Goal: Transaction & Acquisition: Purchase product/service

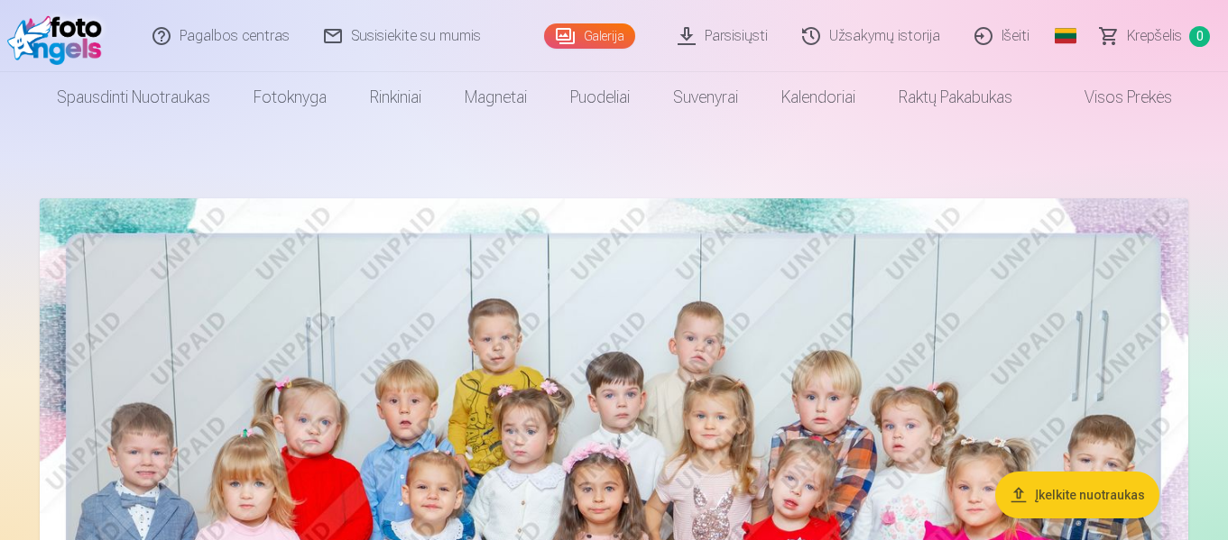
click at [607, 25] on link "Galerija" at bounding box center [589, 35] width 91 height 25
click at [608, 23] on link "Galerija" at bounding box center [589, 35] width 91 height 25
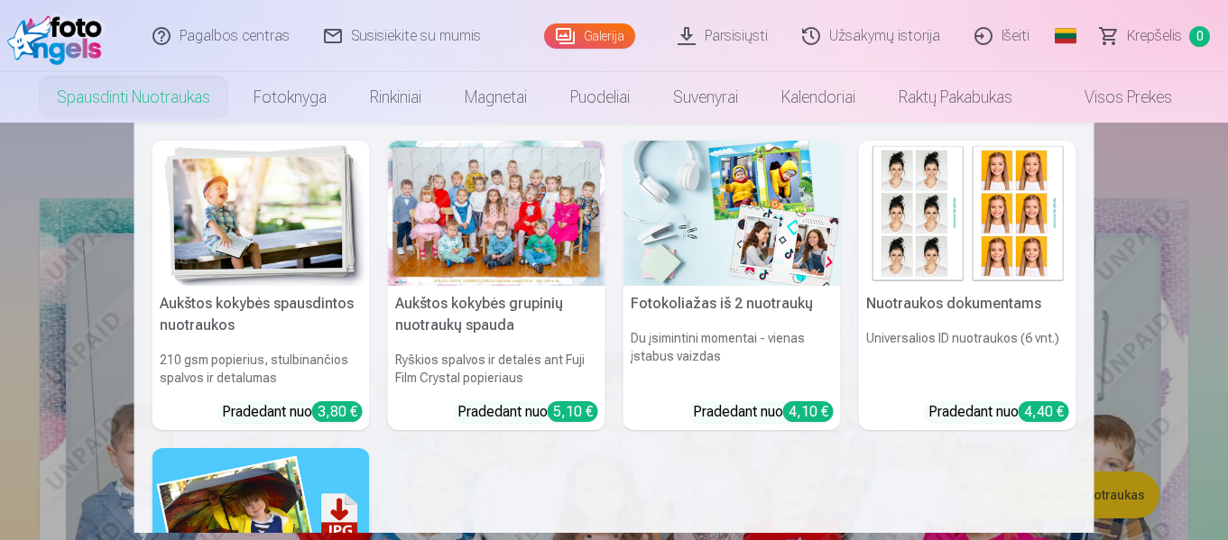
click at [196, 102] on link "Spausdinti nuotraukas" at bounding box center [133, 97] width 197 height 51
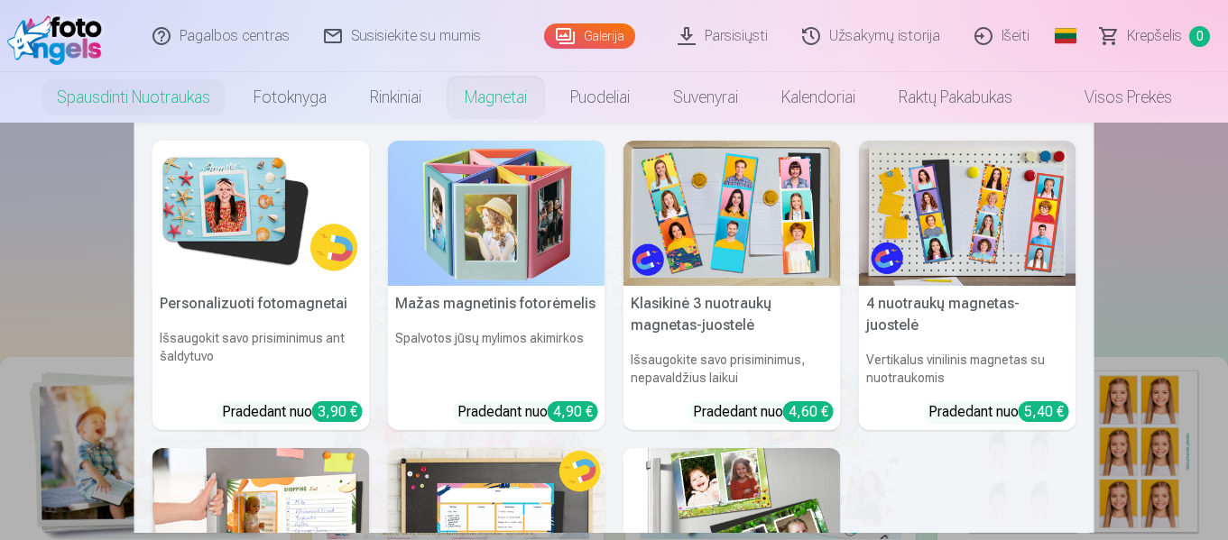
click at [477, 104] on link "Magnetai" at bounding box center [496, 97] width 106 height 51
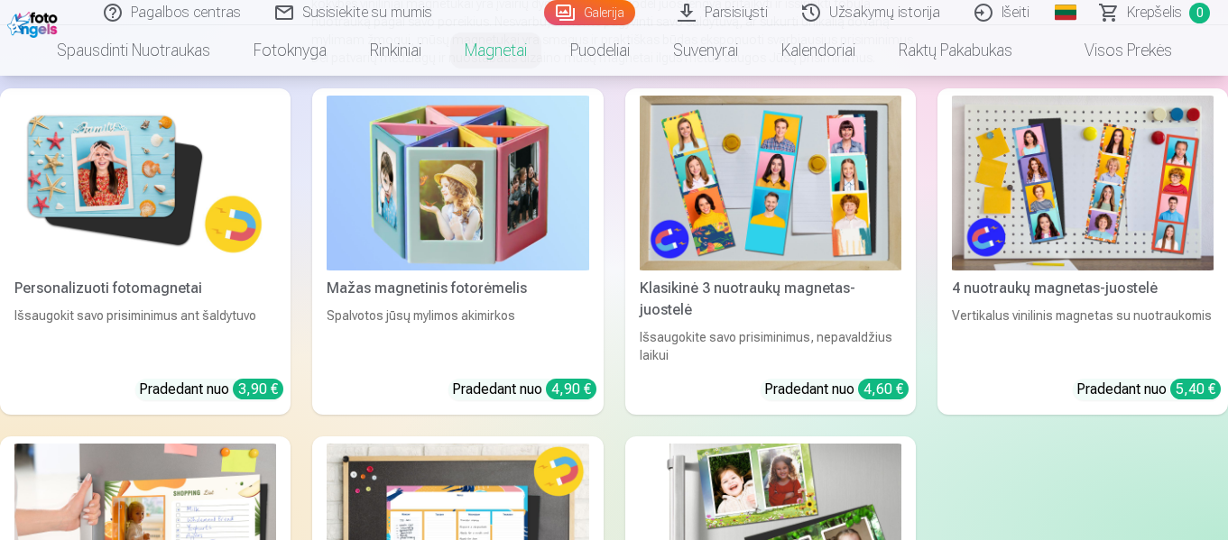
scroll to position [237, 0]
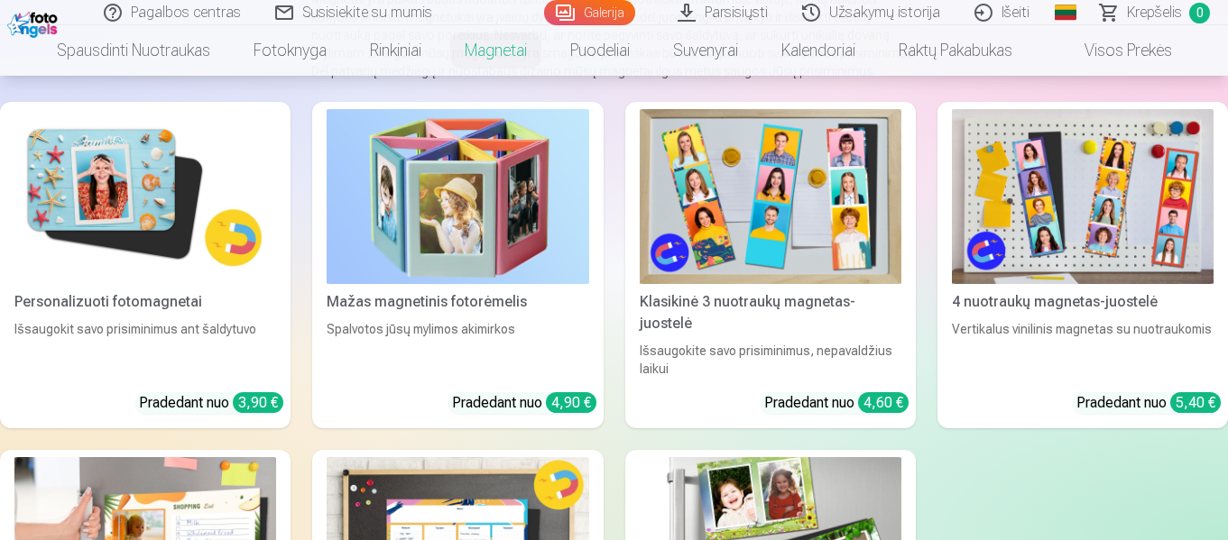
click at [85, 237] on img at bounding box center [145, 196] width 262 height 175
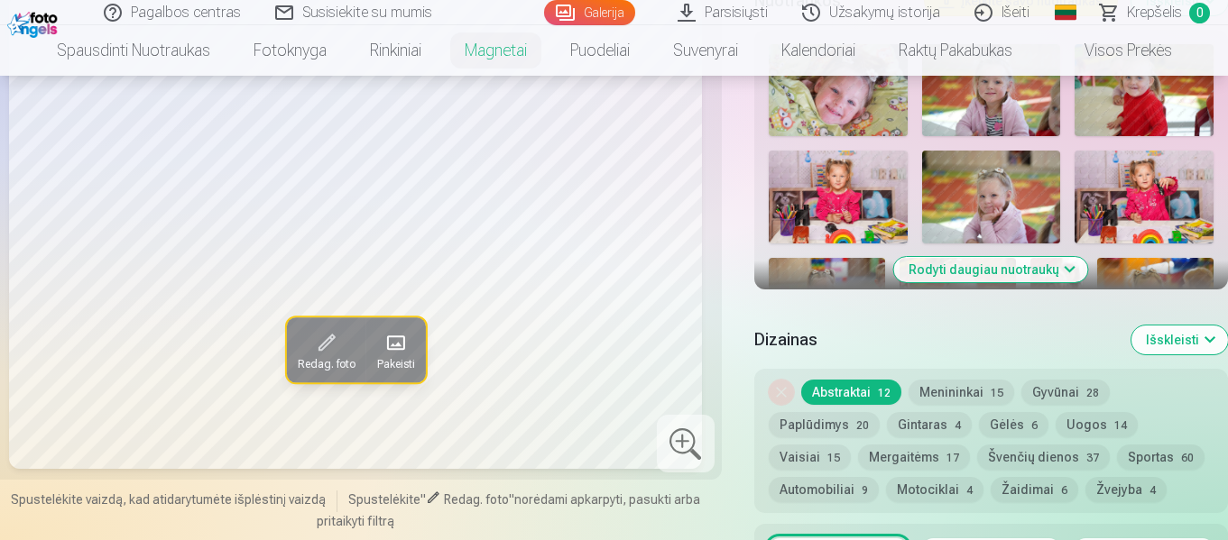
scroll to position [649, 0]
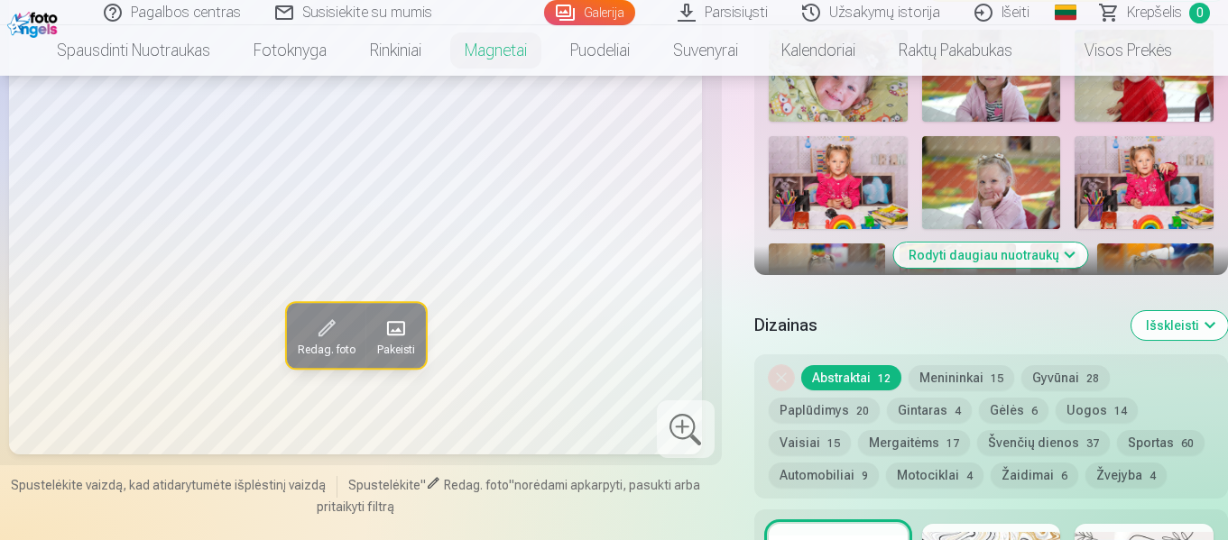
click at [1040, 254] on button "Rodyti daugiau nuotraukų" at bounding box center [991, 255] width 194 height 25
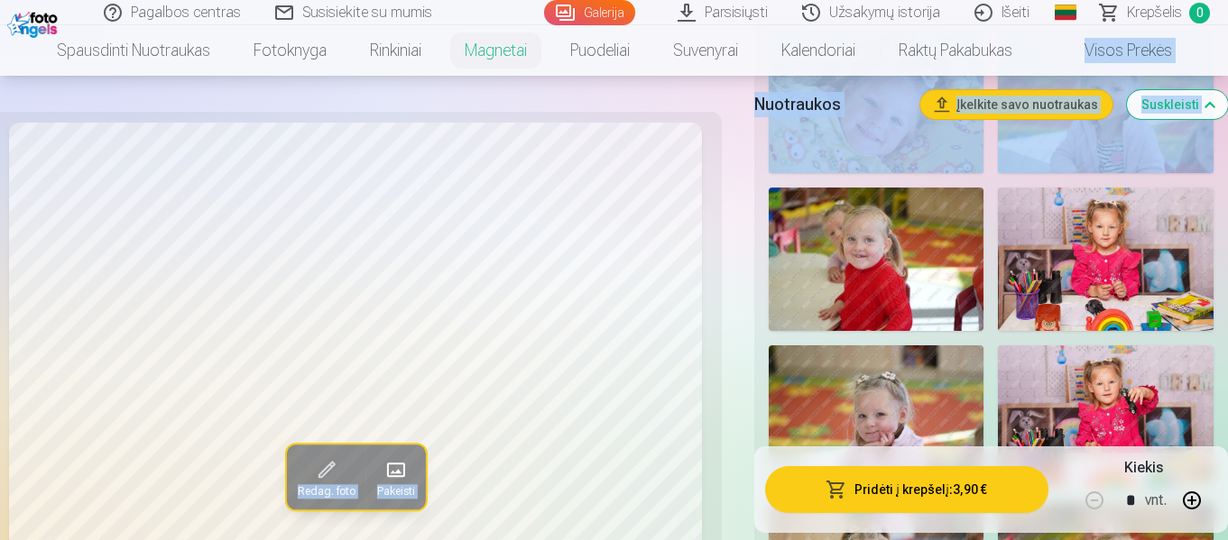
drag, startPoint x: 1214, startPoint y: 53, endPoint x: 1232, endPoint y: 78, distance: 29.8
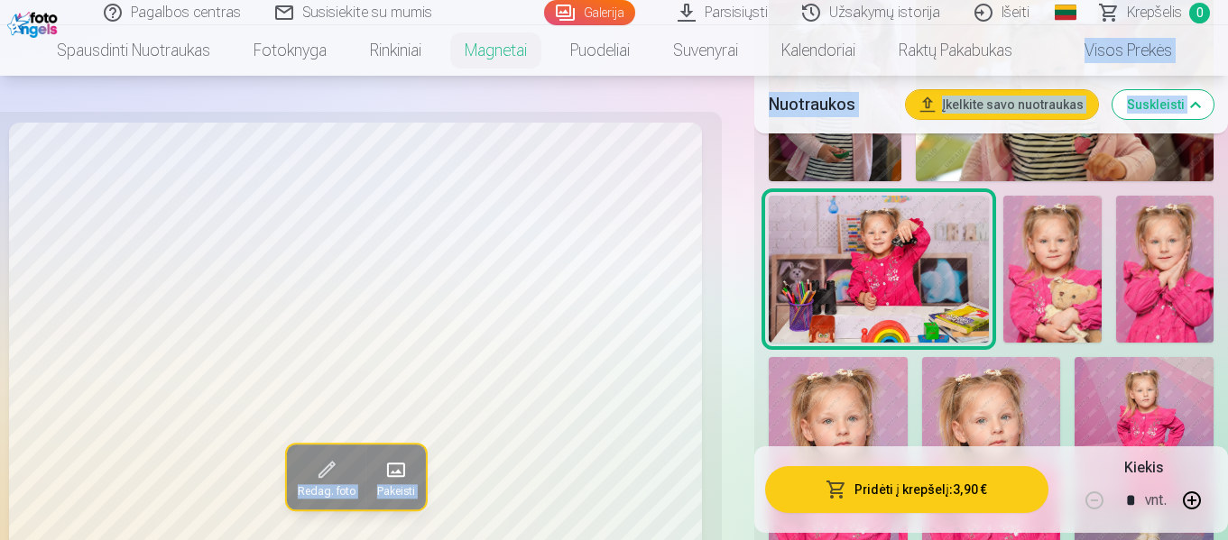
scroll to position [1343, 0]
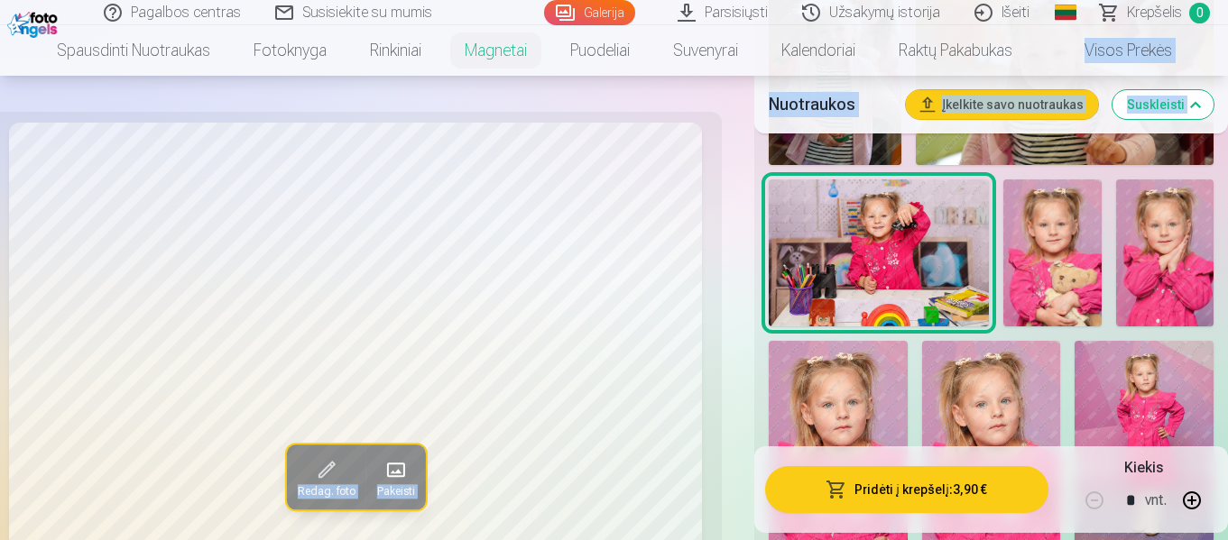
click at [1140, 256] on img at bounding box center [1164, 253] width 97 height 147
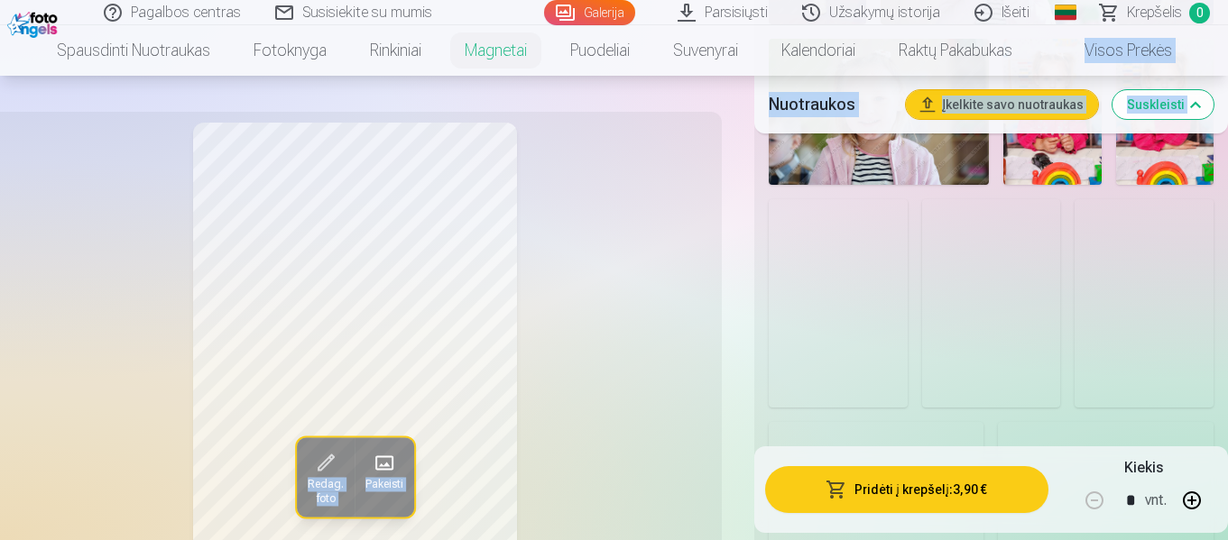
scroll to position [2205, 0]
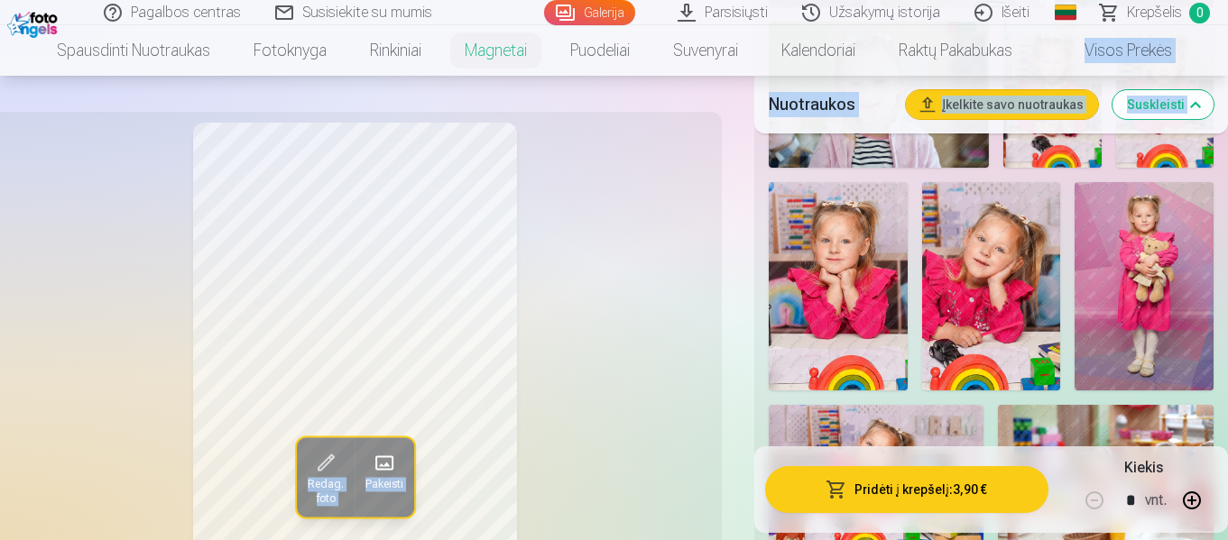
click at [842, 245] on img at bounding box center [838, 286] width 139 height 208
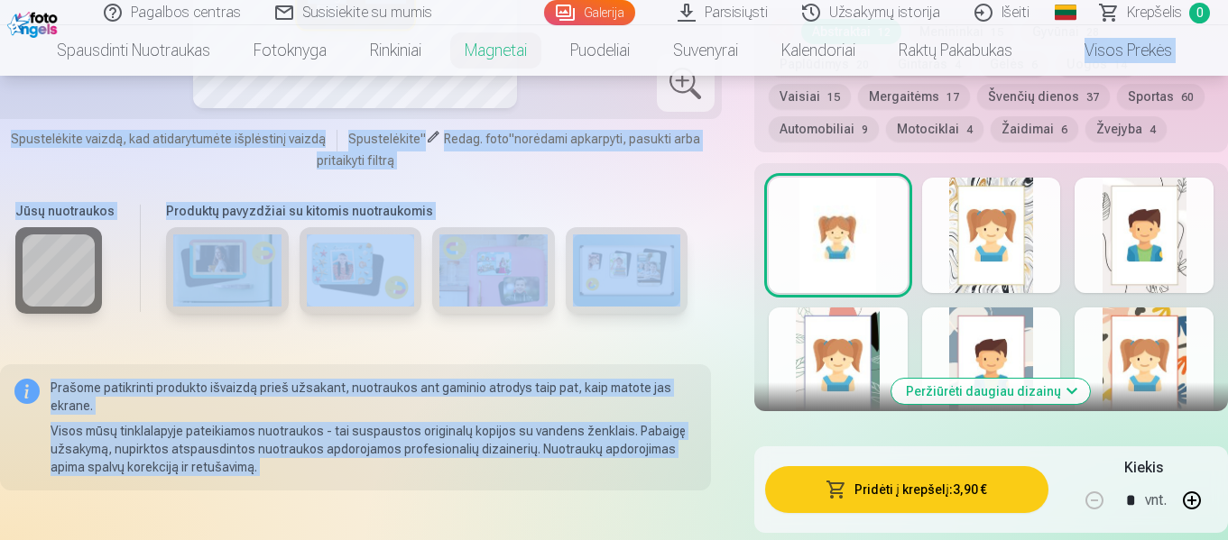
scroll to position [3222, 0]
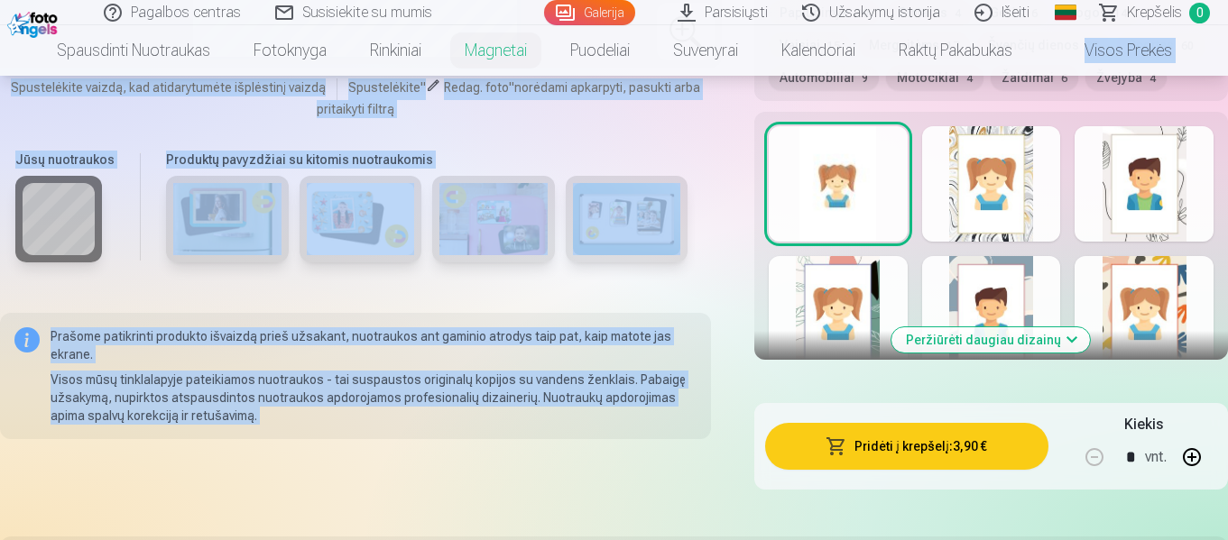
click at [867, 213] on div at bounding box center [838, 183] width 139 height 115
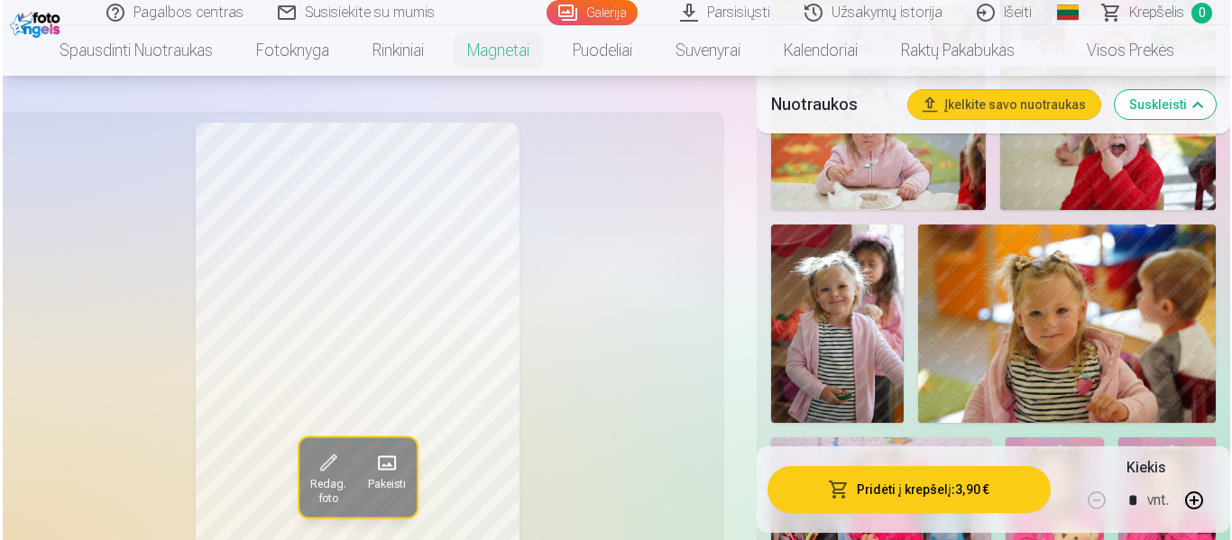
scroll to position [1171, 0]
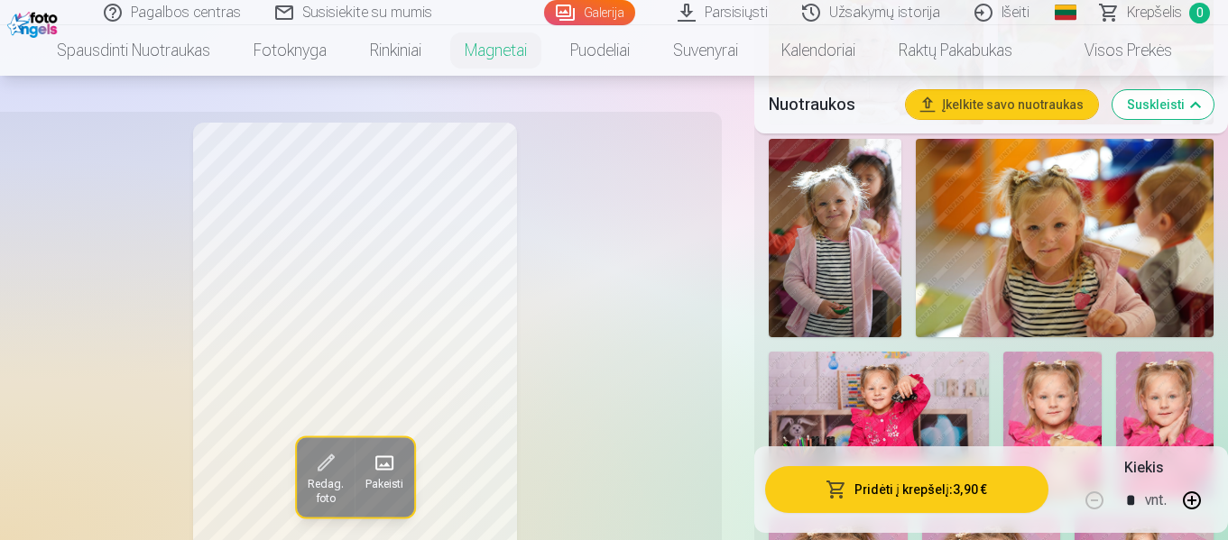
click at [1198, 494] on button "button" at bounding box center [1191, 500] width 43 height 43
type input "*"
click at [904, 496] on button "Pridėti į krepšelį : 11,70 €" at bounding box center [906, 489] width 283 height 47
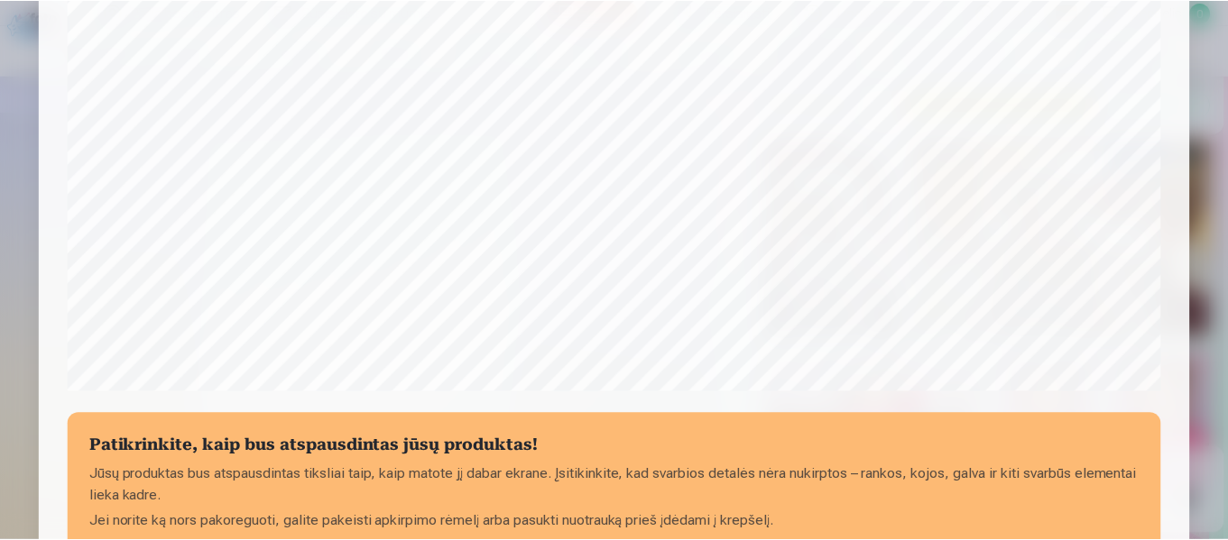
scroll to position [644, 0]
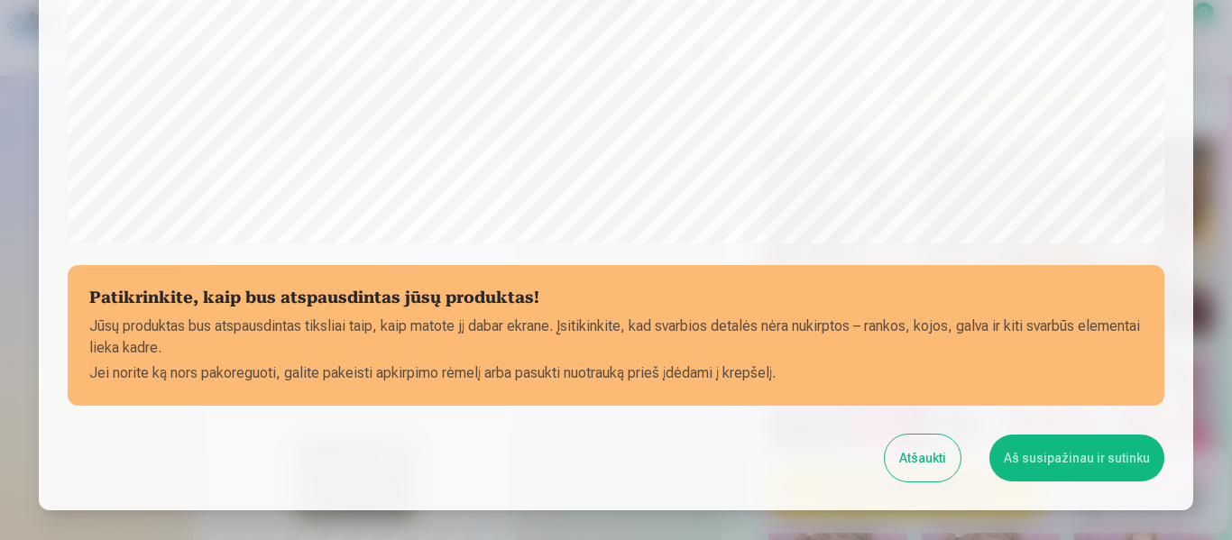
click at [1066, 473] on button "Aš susipažinau ir sutinku" at bounding box center [1077, 458] width 175 height 47
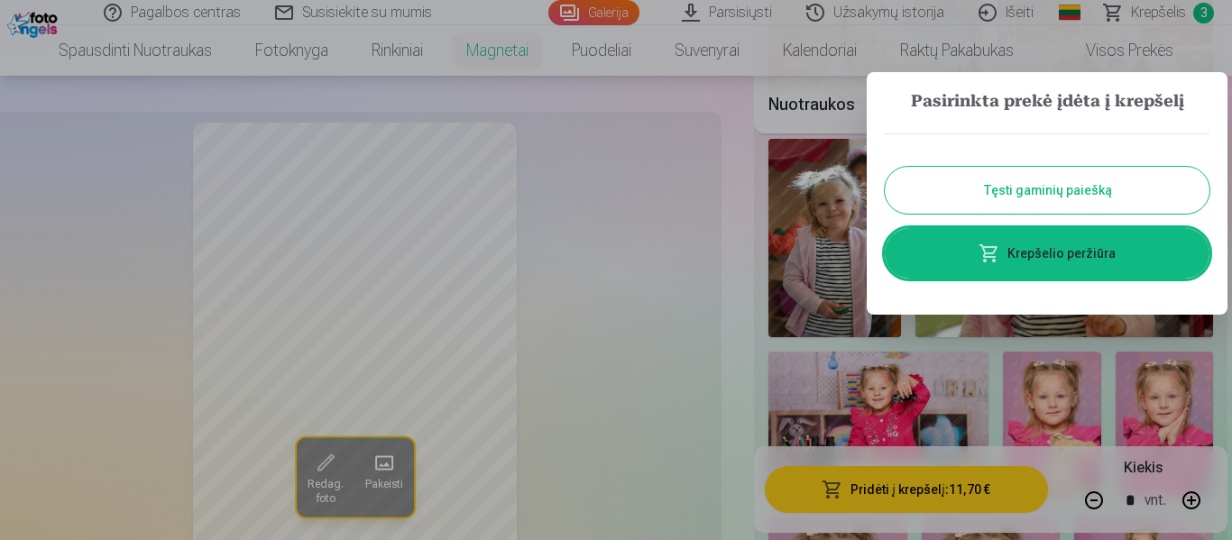
click at [560, 428] on div at bounding box center [616, 270] width 1232 height 540
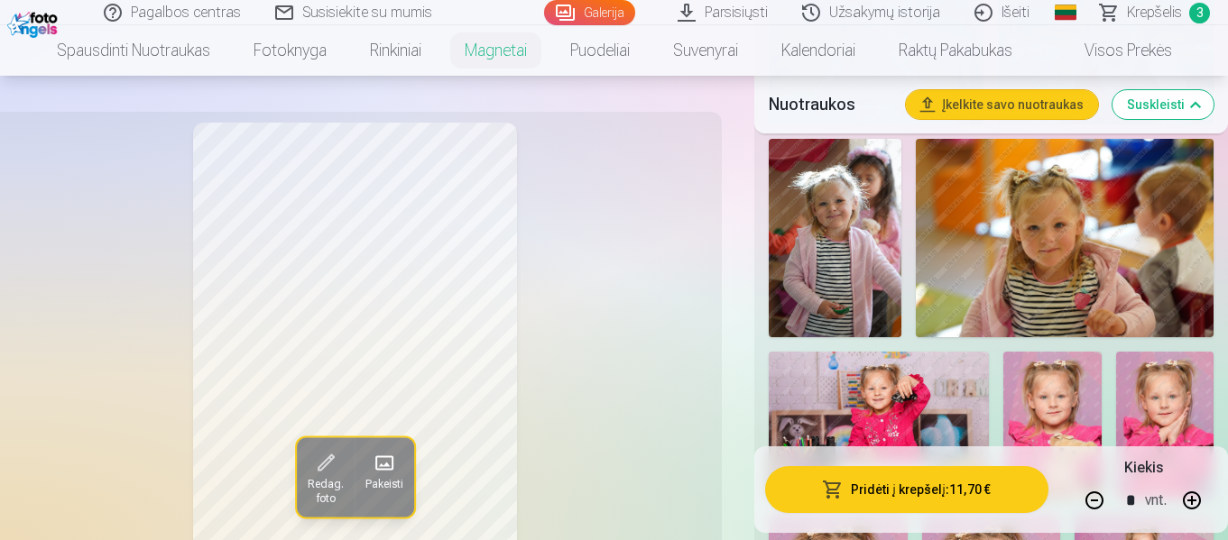
drag, startPoint x: 1227, startPoint y: 76, endPoint x: 1232, endPoint y: 98, distance: 23.0
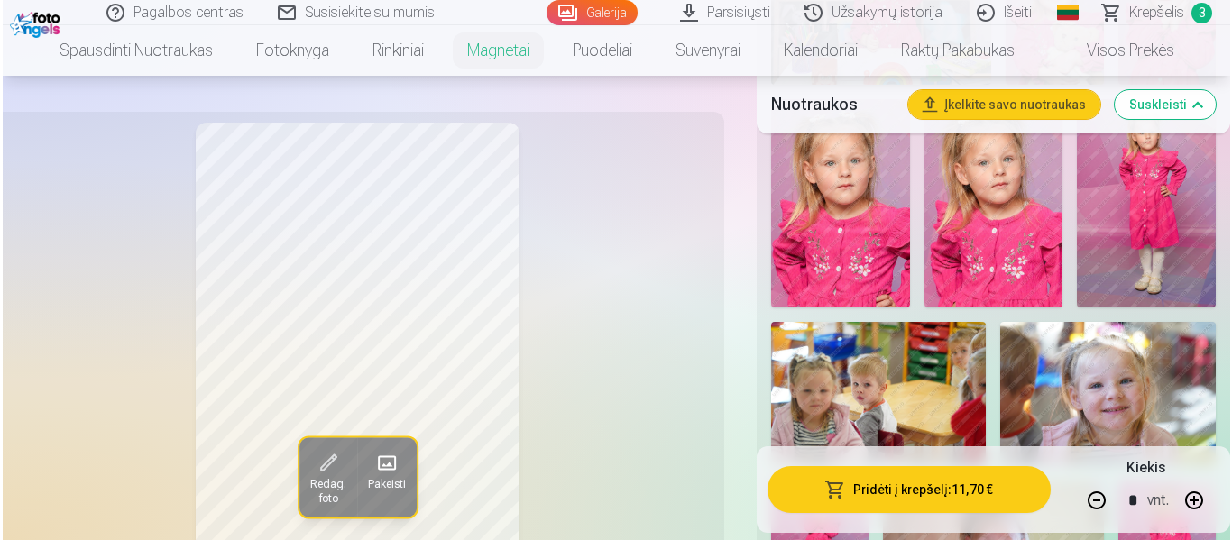
scroll to position [1602, 0]
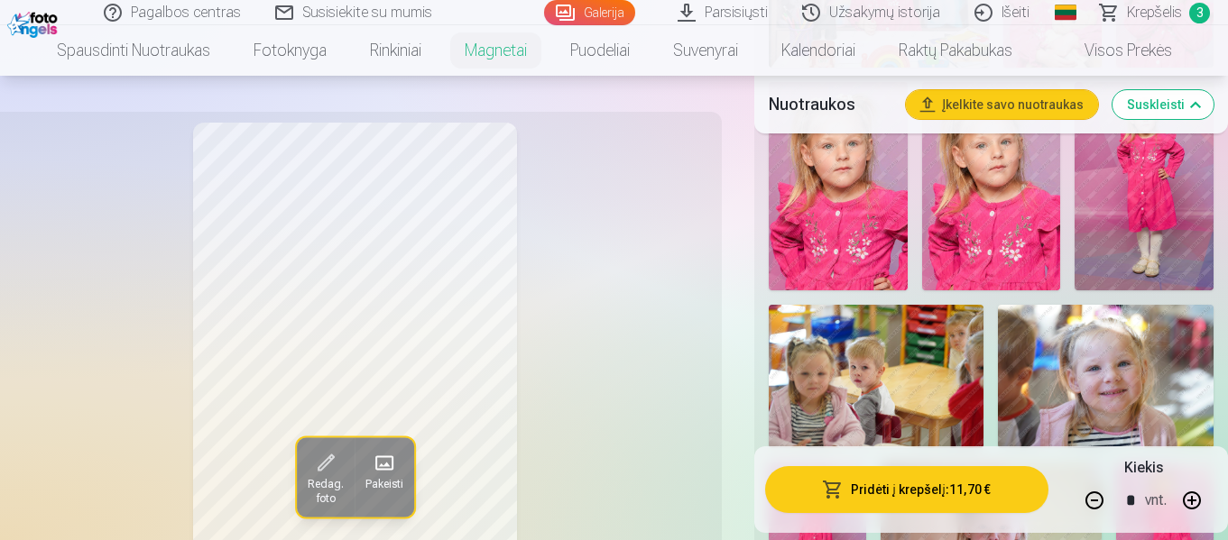
click at [330, 486] on span "Redag. foto" at bounding box center [326, 492] width 36 height 29
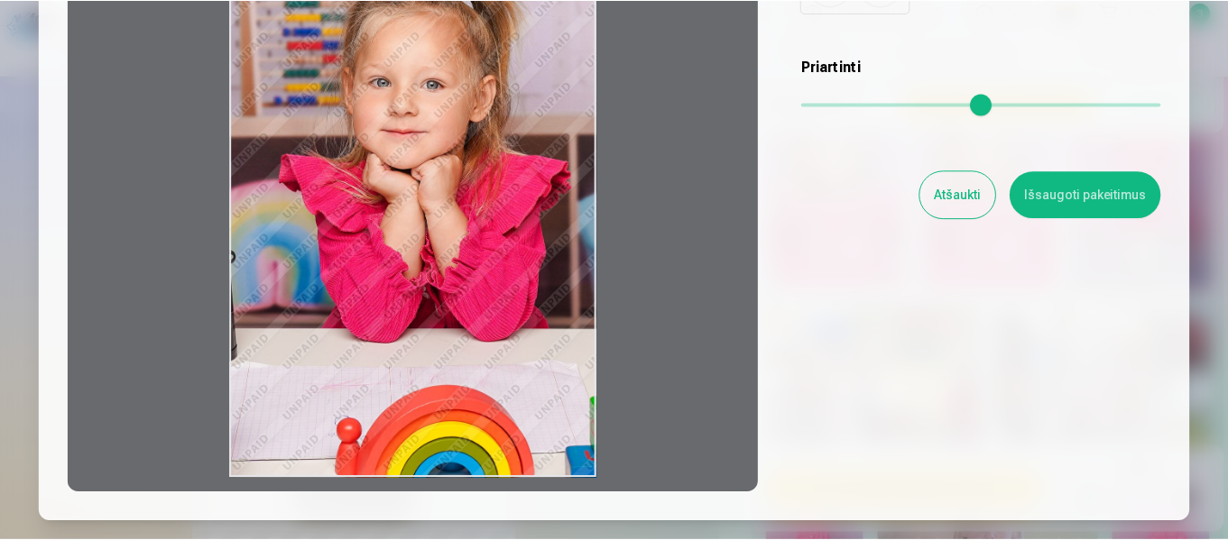
scroll to position [269, 0]
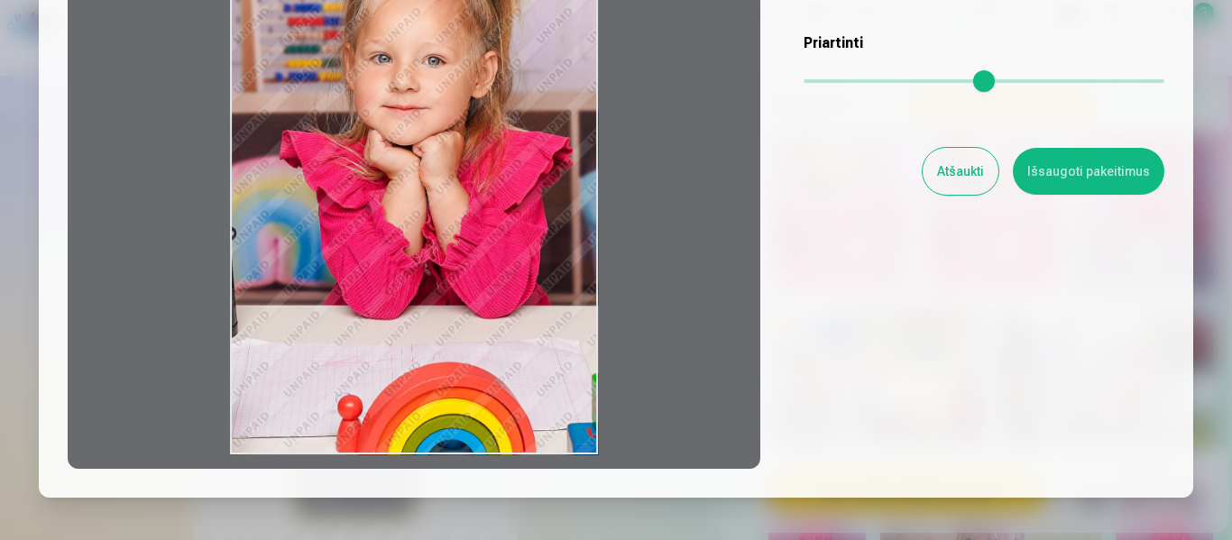
drag, startPoint x: 538, startPoint y: 460, endPoint x: 536, endPoint y: 419, distance: 41.5
click at [536, 419] on div at bounding box center [414, 186] width 693 height 567
click at [1120, 153] on button "Išsaugoti pakeitimus" at bounding box center [1089, 171] width 152 height 47
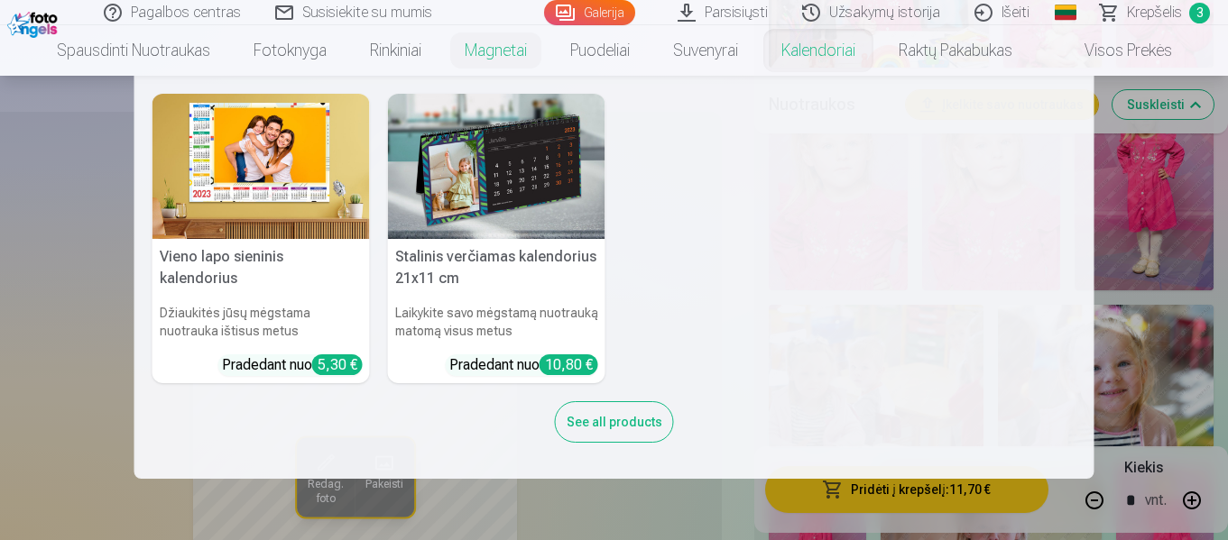
click at [834, 43] on link "Kalendoriai" at bounding box center [818, 50] width 117 height 51
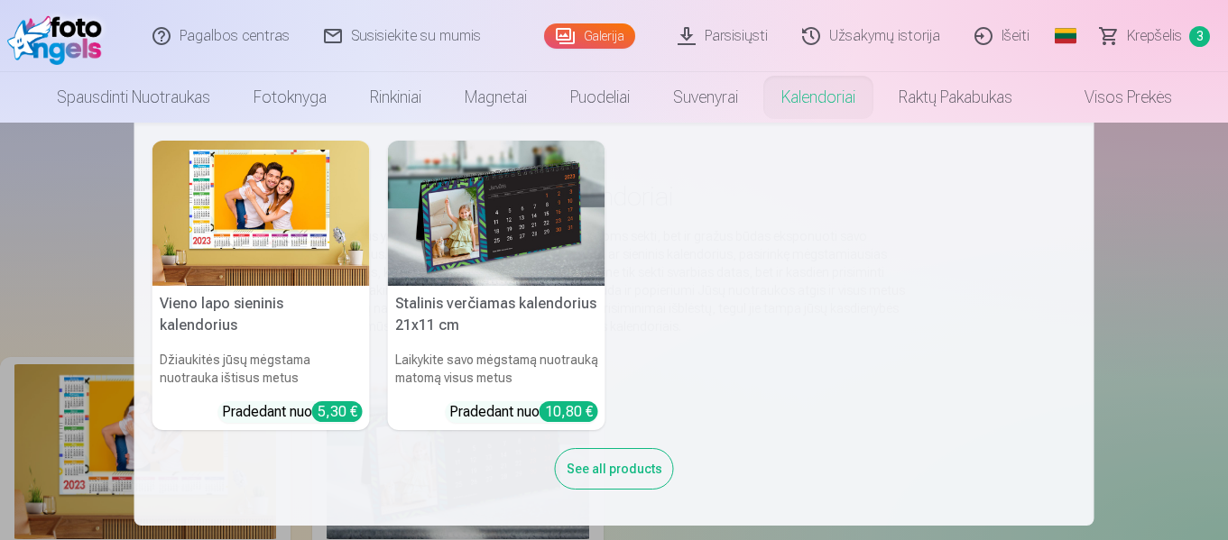
click at [493, 264] on img at bounding box center [496, 213] width 217 height 145
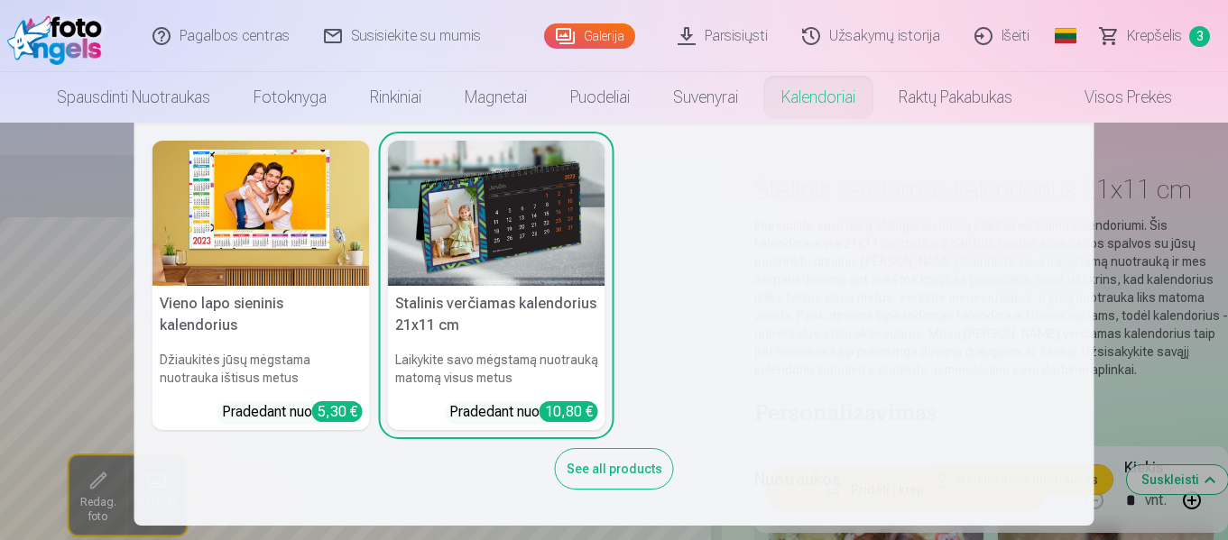
click at [513, 261] on img at bounding box center [496, 213] width 217 height 145
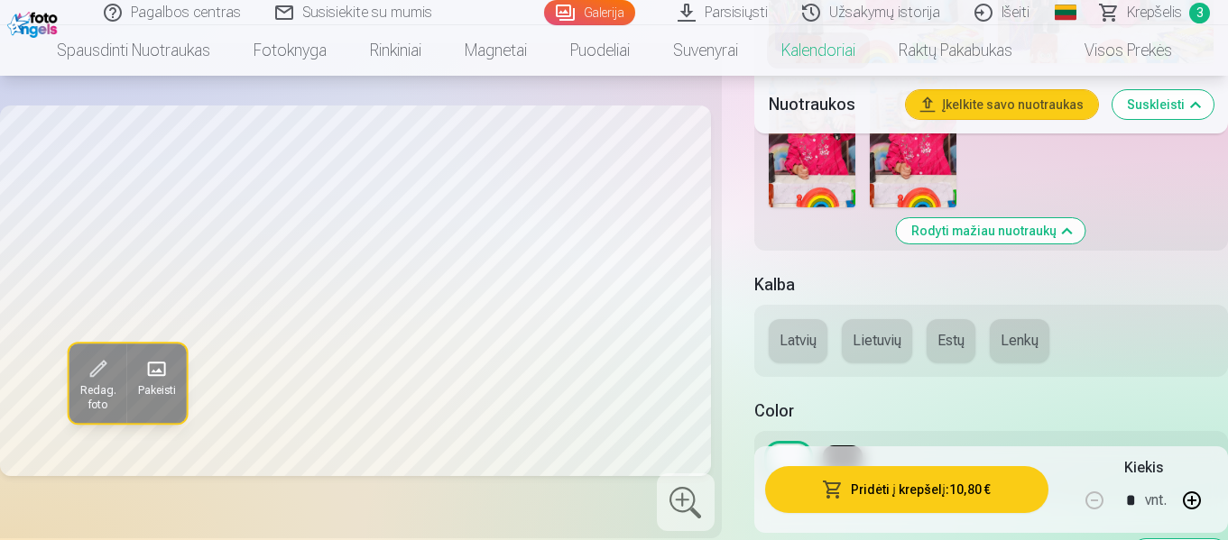
scroll to position [2745, 0]
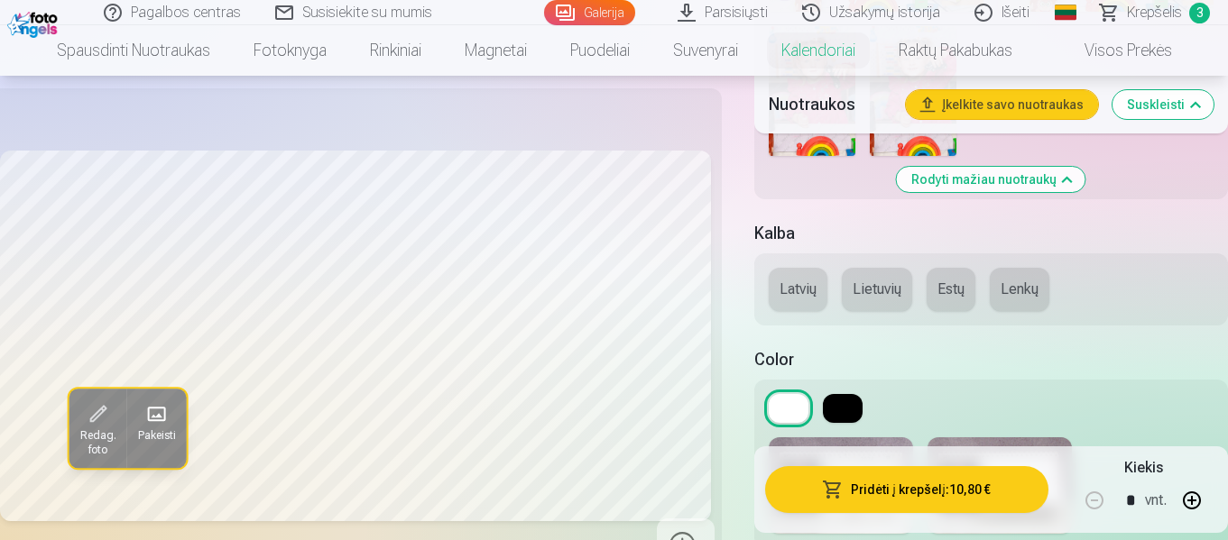
click at [848, 400] on button at bounding box center [843, 408] width 40 height 29
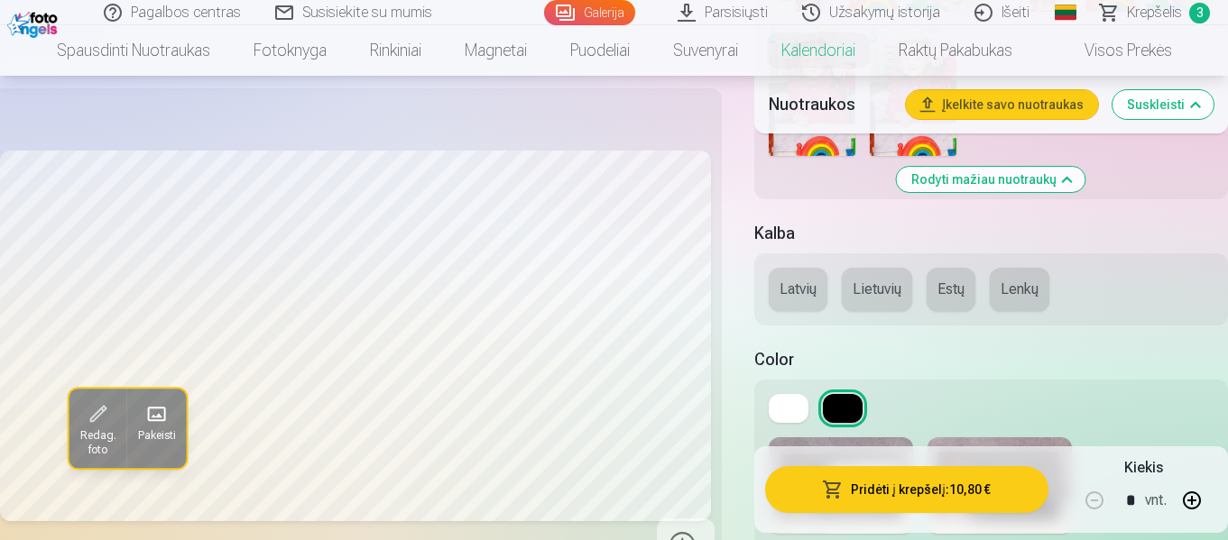
click at [848, 401] on button at bounding box center [843, 408] width 40 height 29
click at [798, 407] on button at bounding box center [789, 408] width 40 height 29
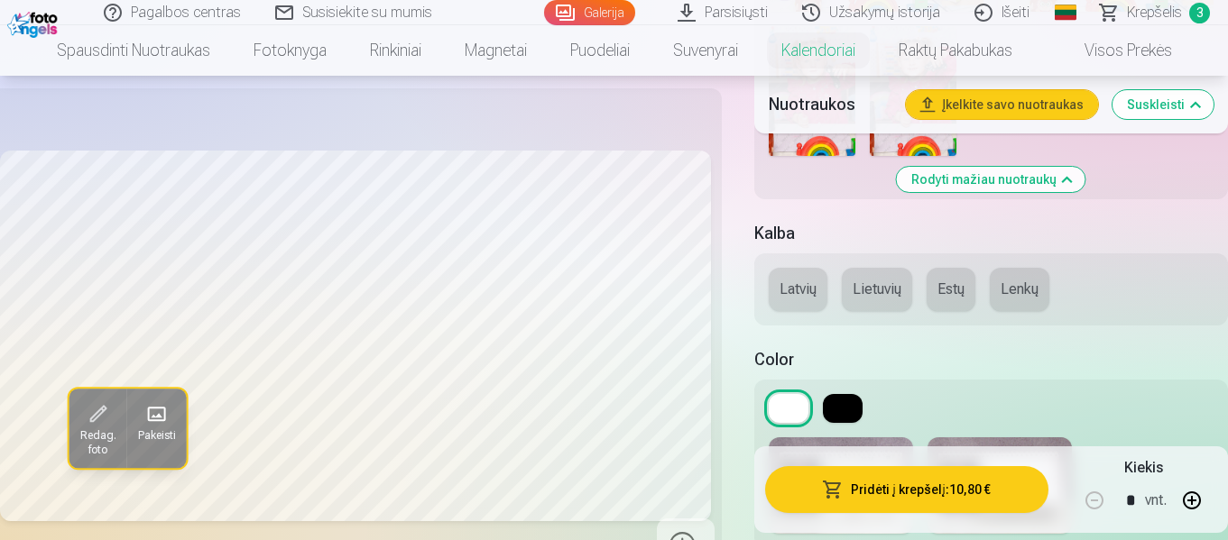
click at [837, 409] on button at bounding box center [843, 408] width 40 height 29
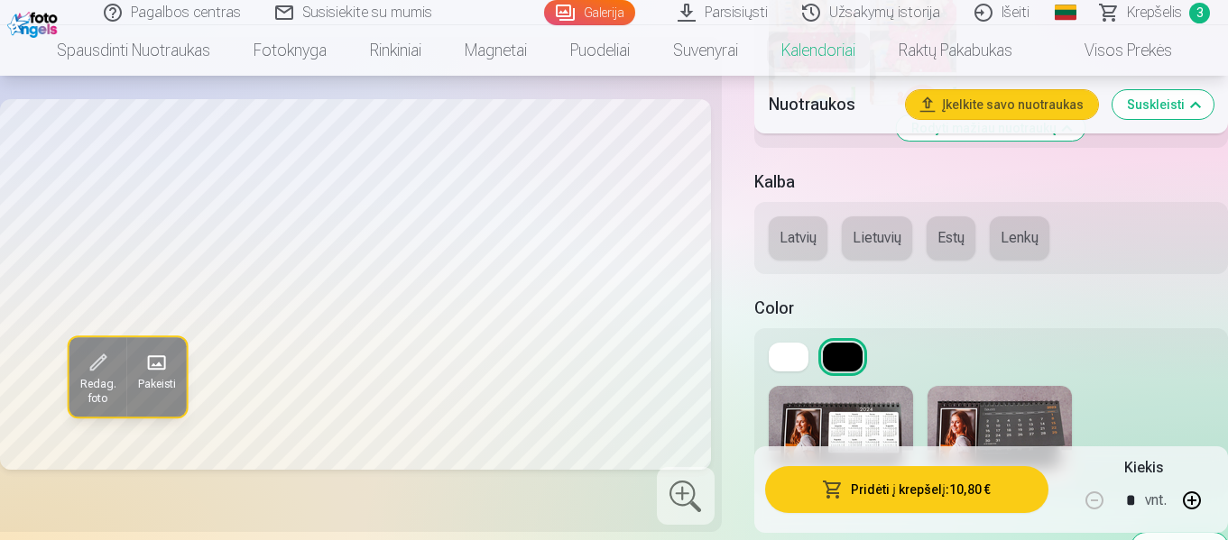
scroll to position [2813, 0]
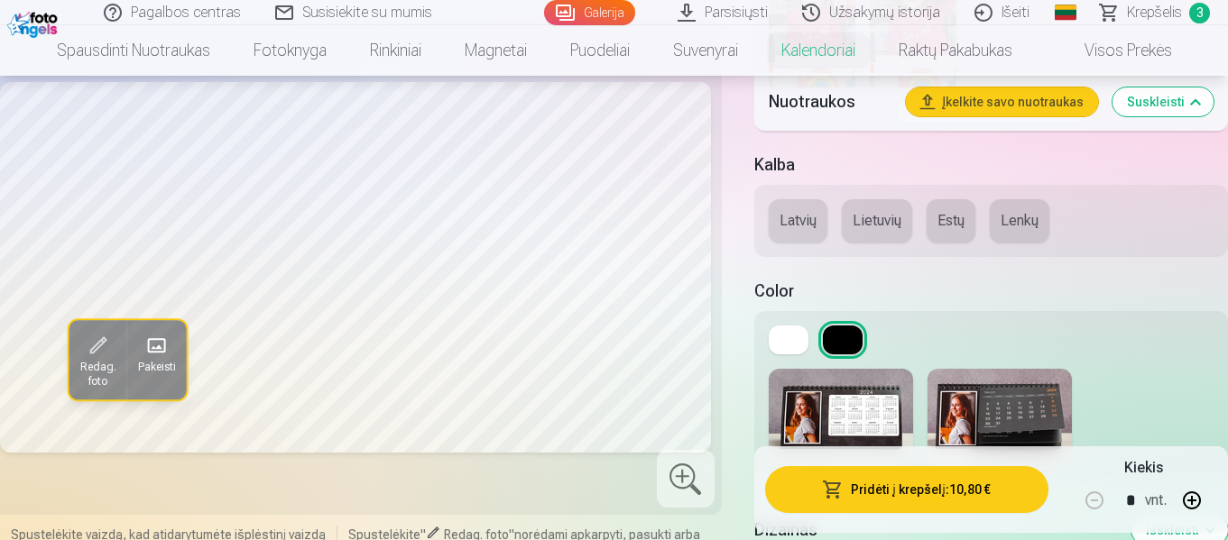
click at [876, 228] on button "Lietuvių" at bounding box center [877, 220] width 70 height 43
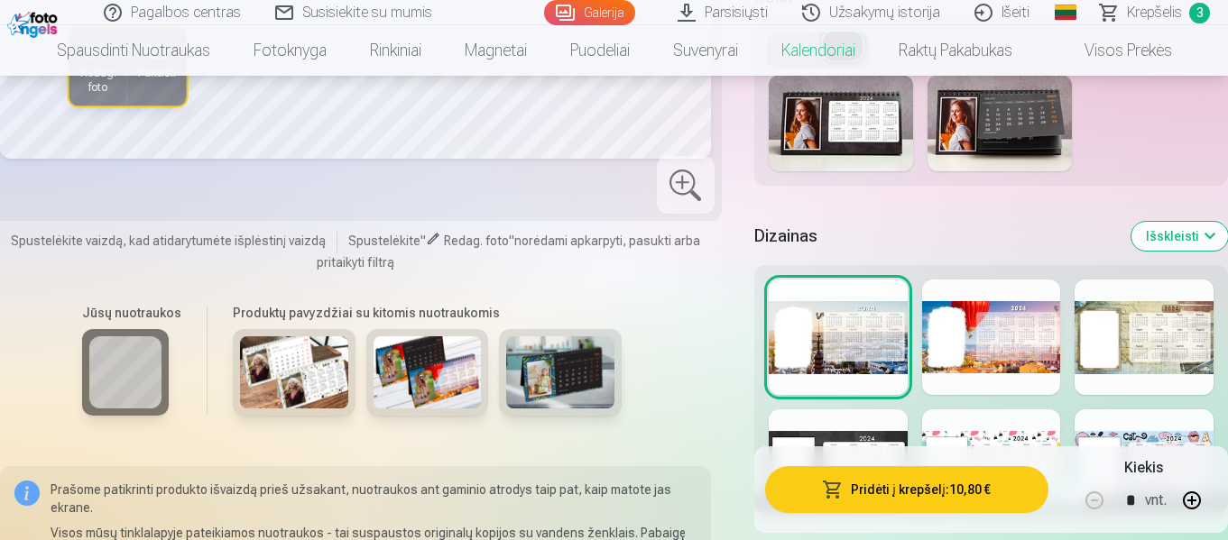
scroll to position [3089, 0]
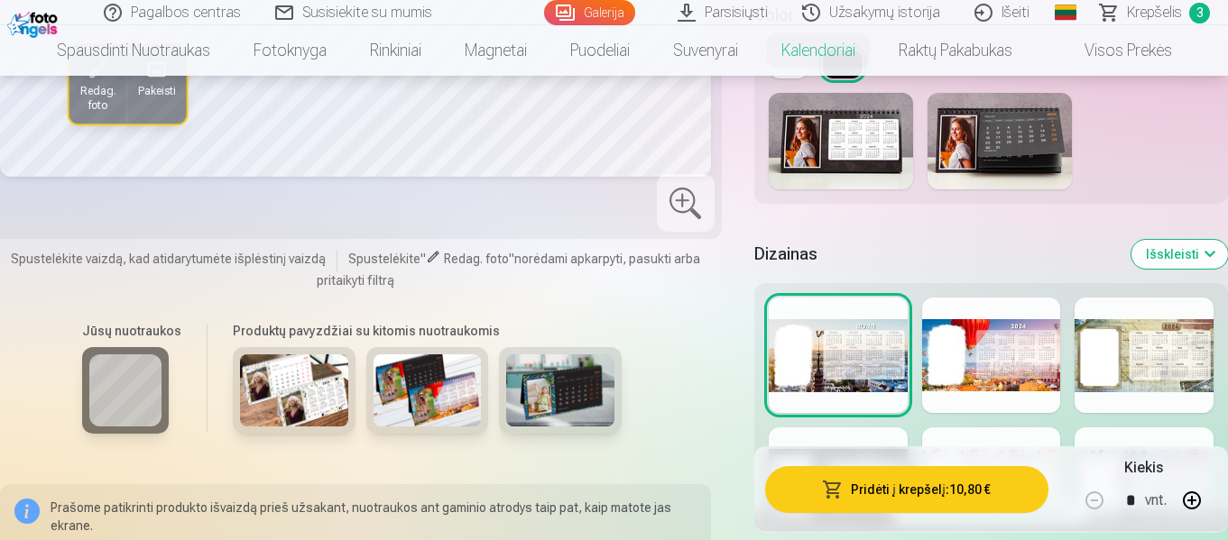
click at [951, 376] on div at bounding box center [991, 355] width 139 height 115
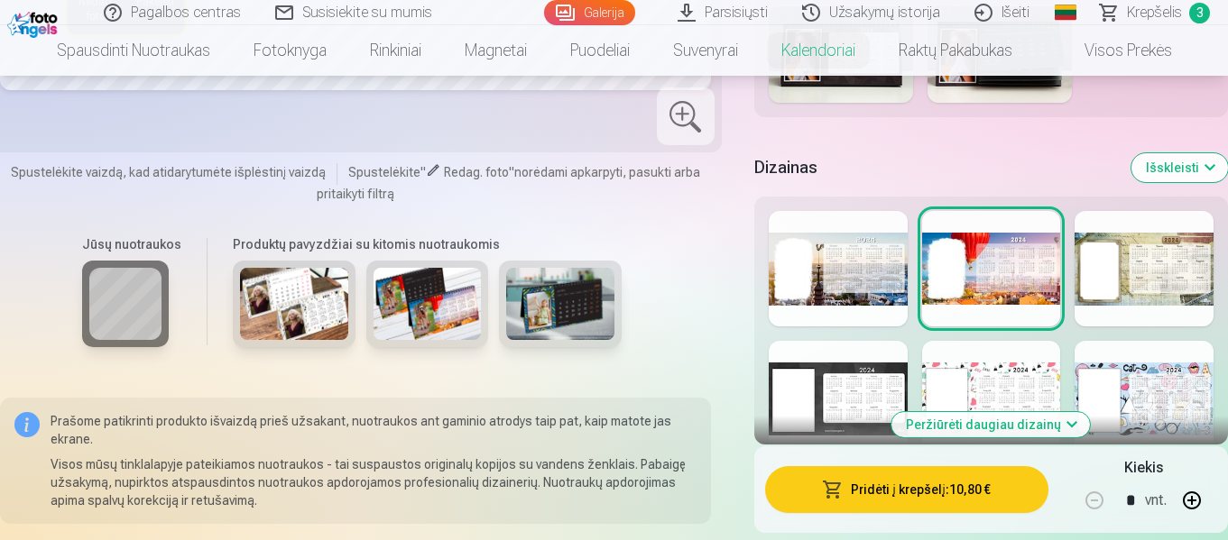
scroll to position [3210, 0]
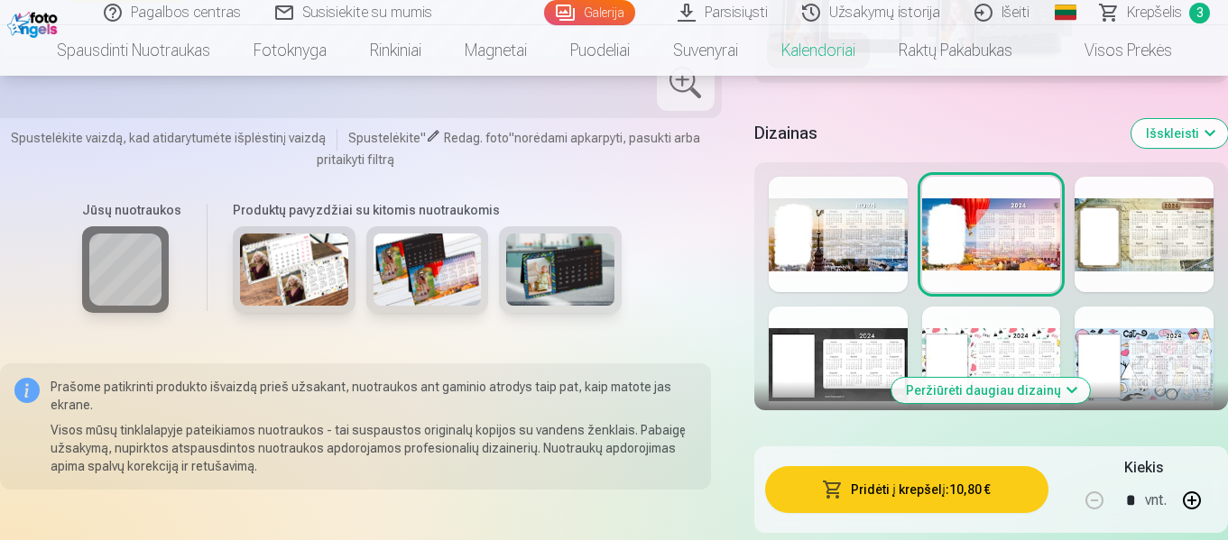
click at [1134, 254] on div at bounding box center [1144, 234] width 139 height 115
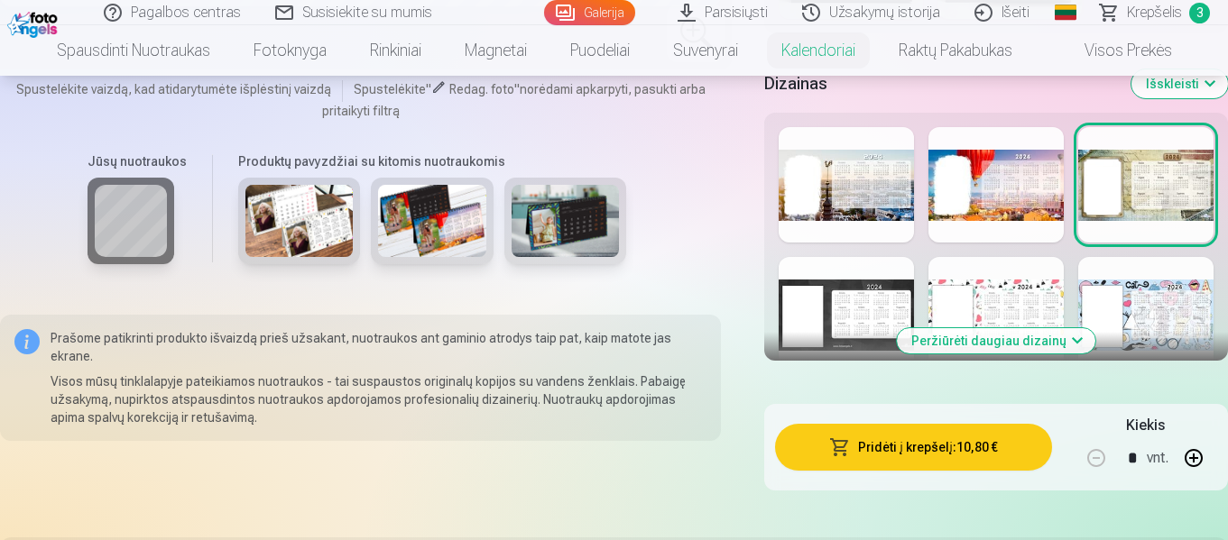
scroll to position [3227, 0]
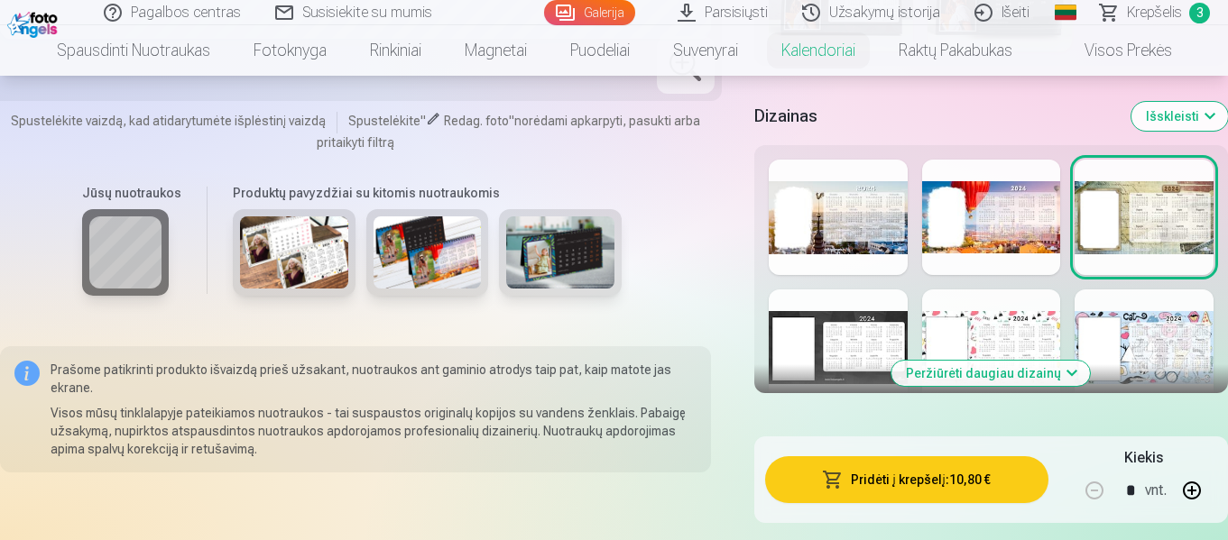
click at [864, 354] on div at bounding box center [838, 347] width 139 height 115
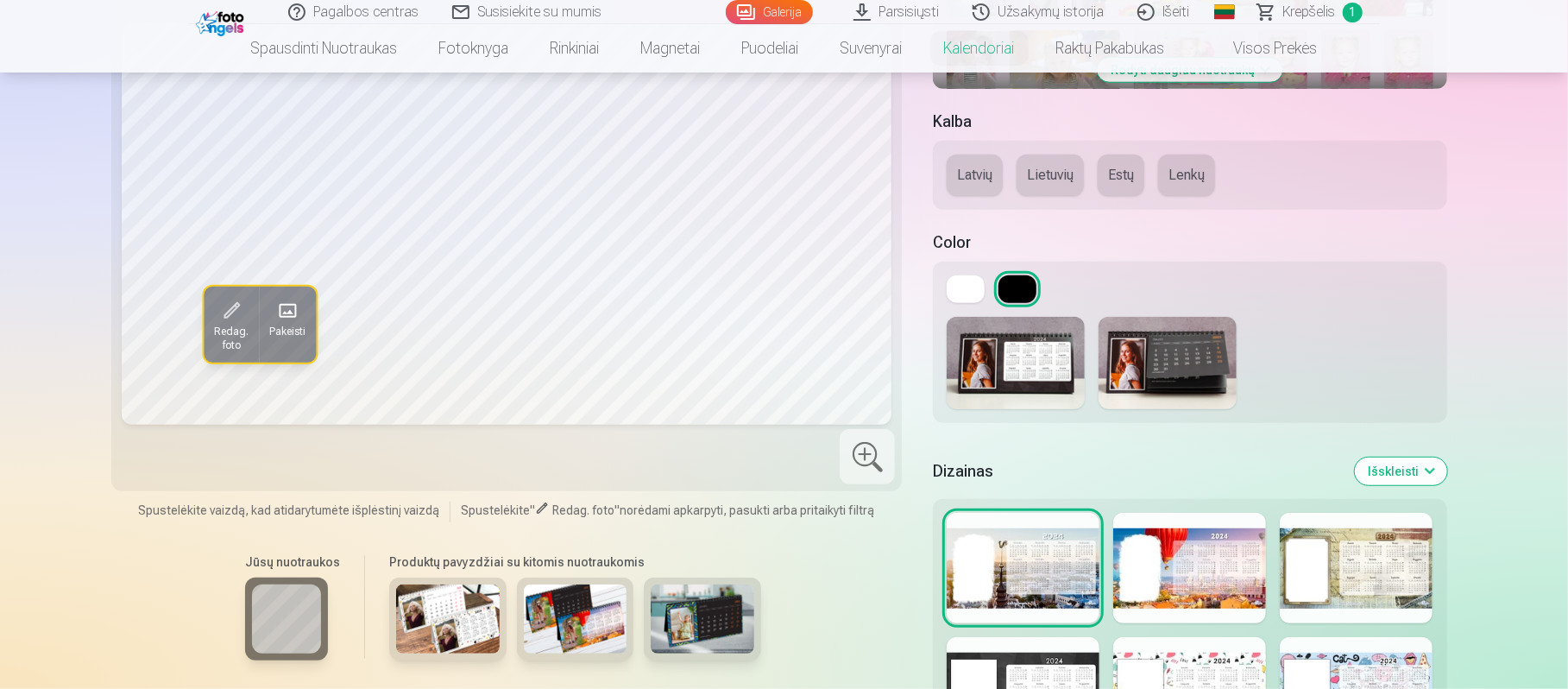
scroll to position [605, 0]
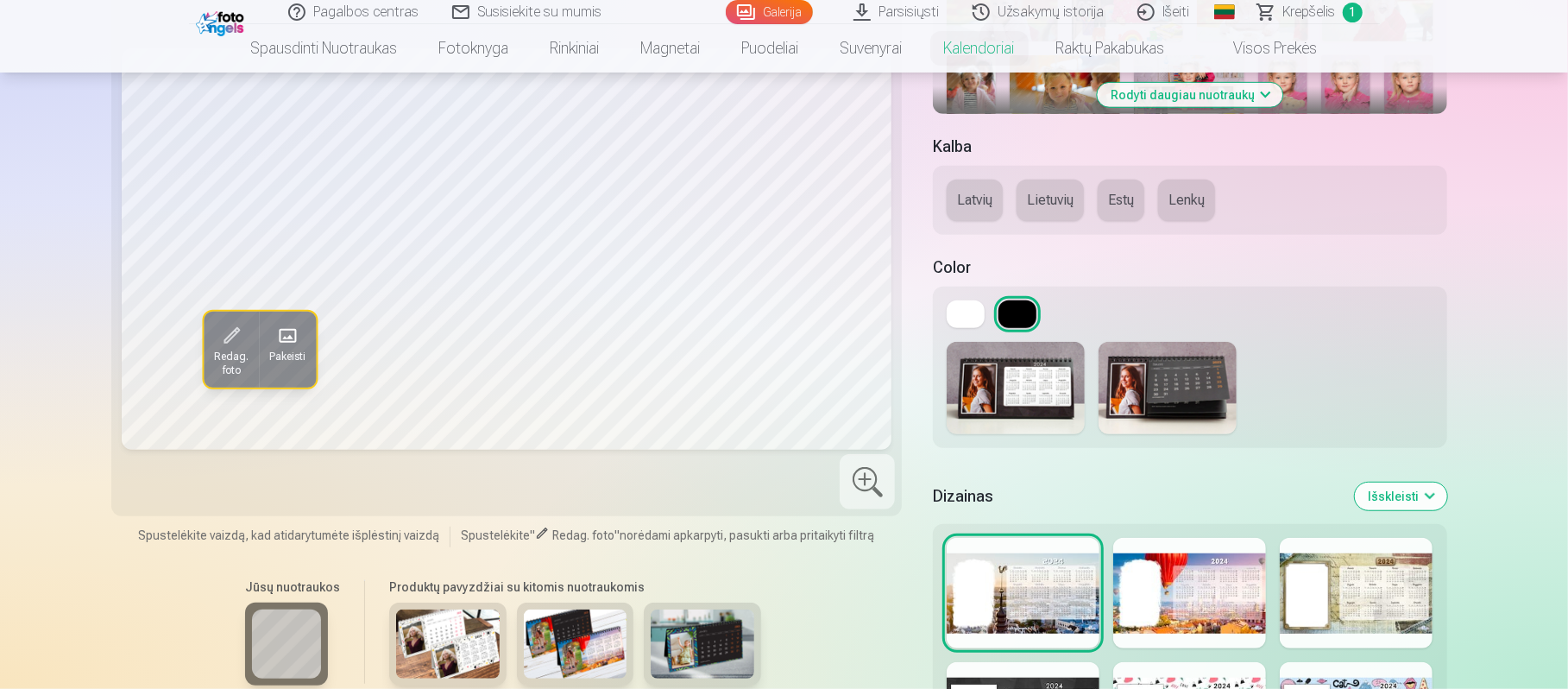
click at [1015, 398] on img at bounding box center [1016, 388] width 138 height 93
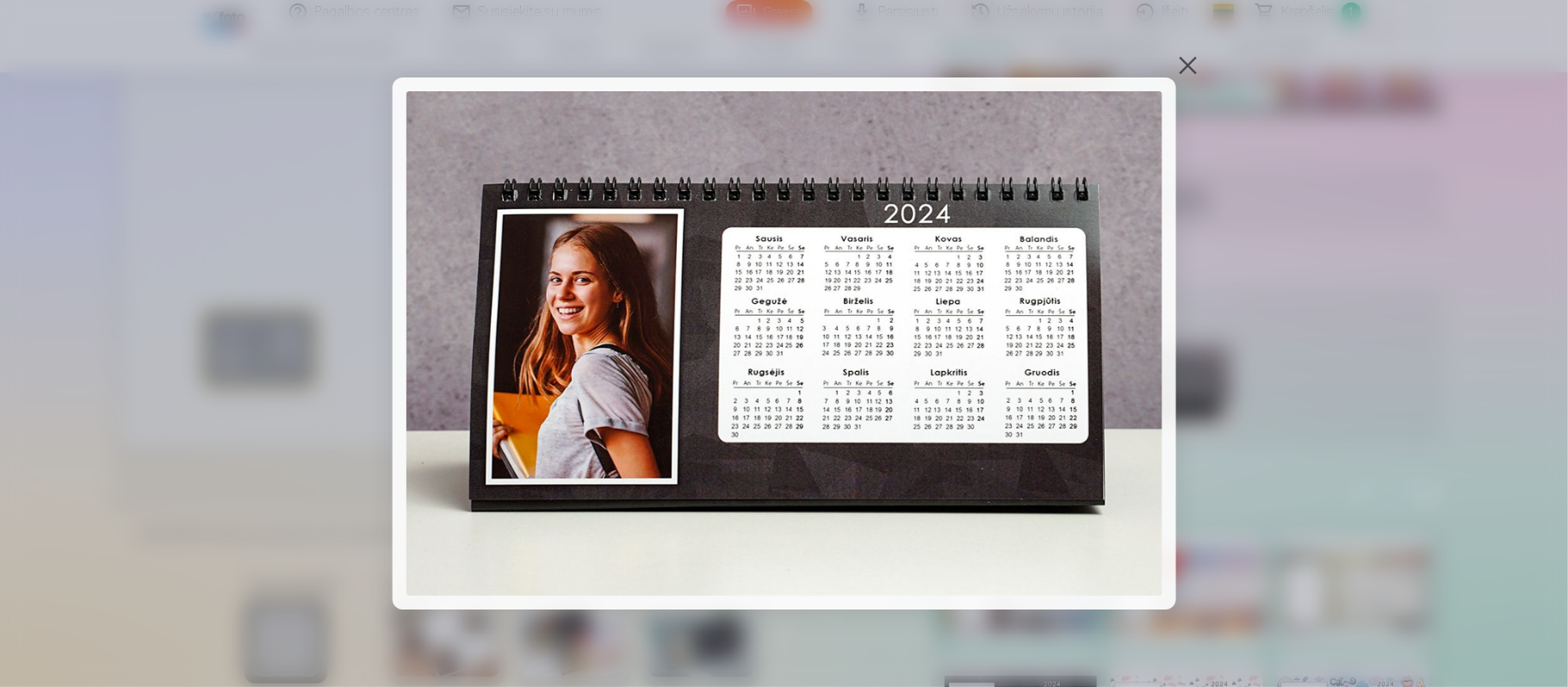
click at [1171, 63] on div at bounding box center [1187, 65] width 24 height 24
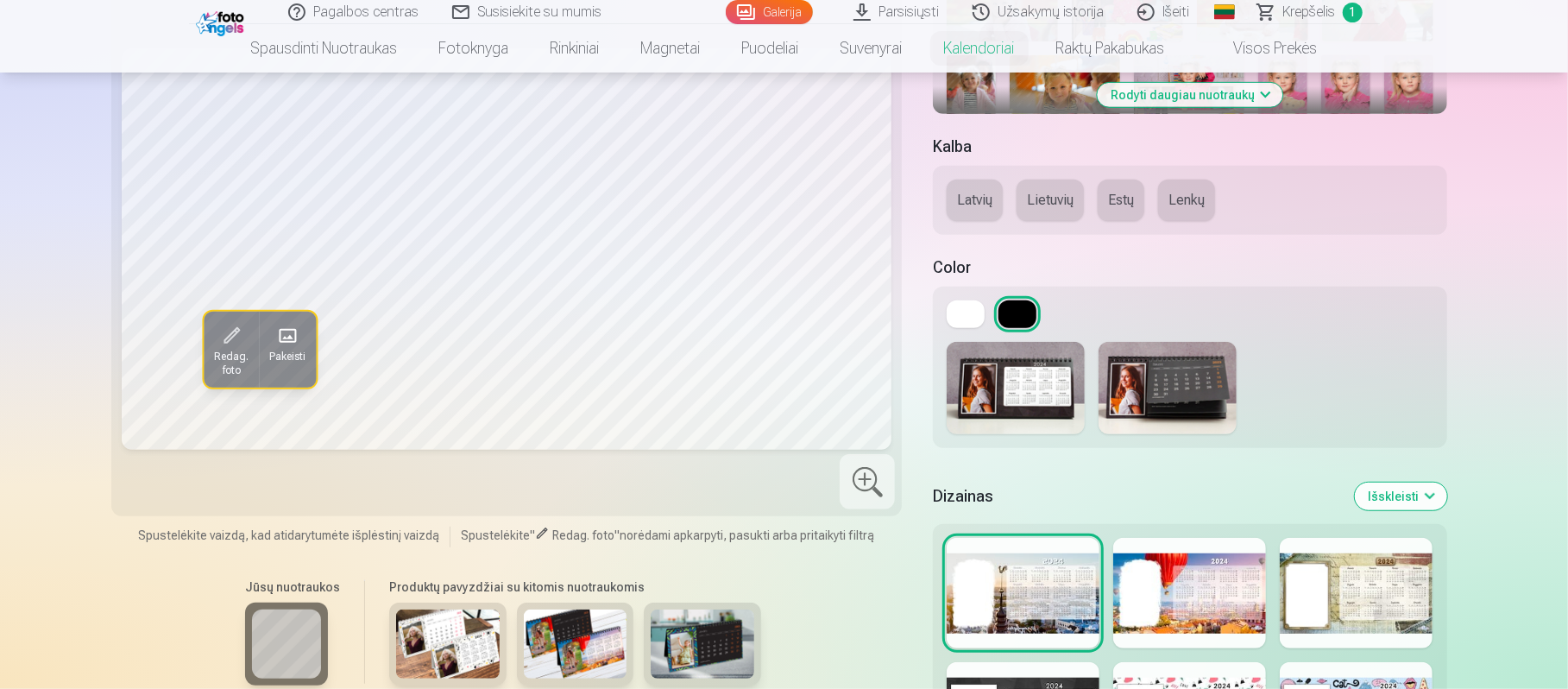
click at [1174, 375] on img at bounding box center [1168, 388] width 138 height 93
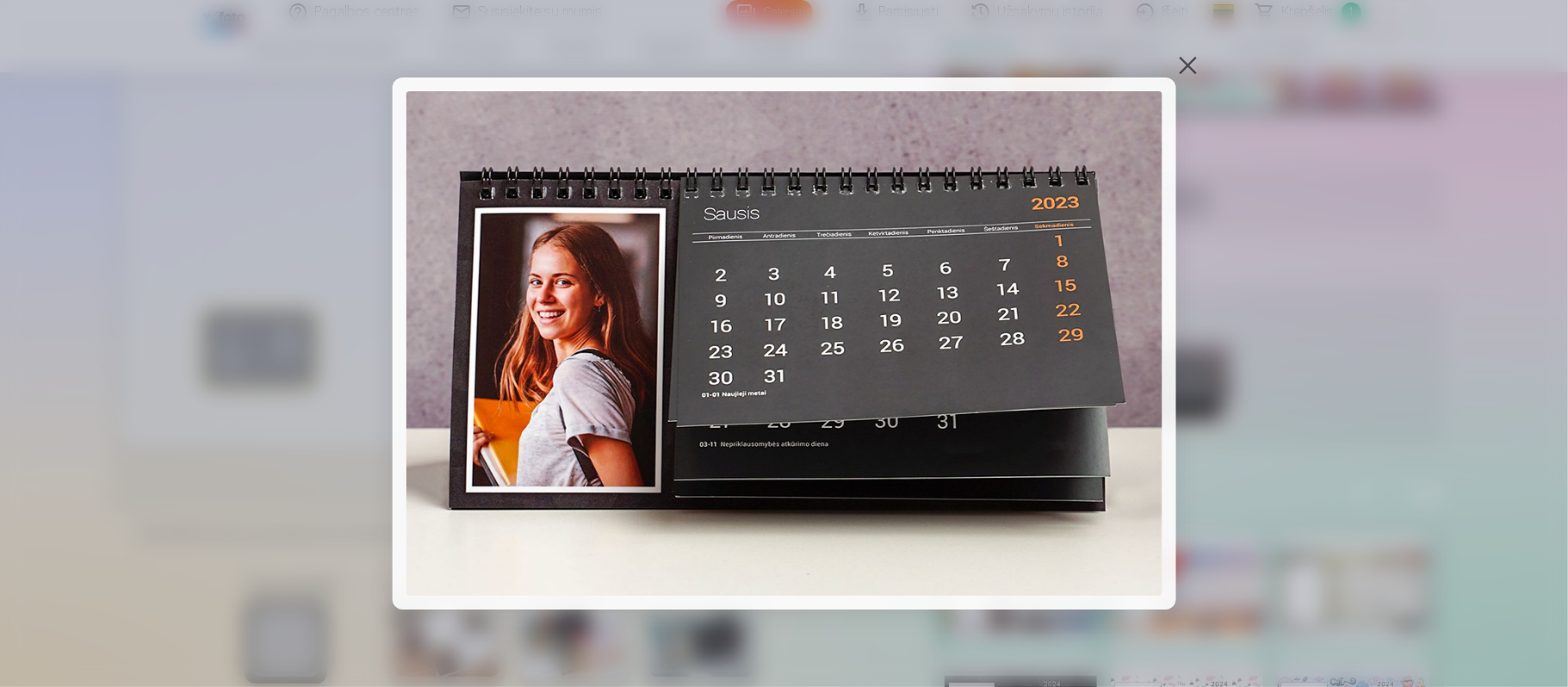
click at [1171, 70] on div at bounding box center [1187, 65] width 24 height 24
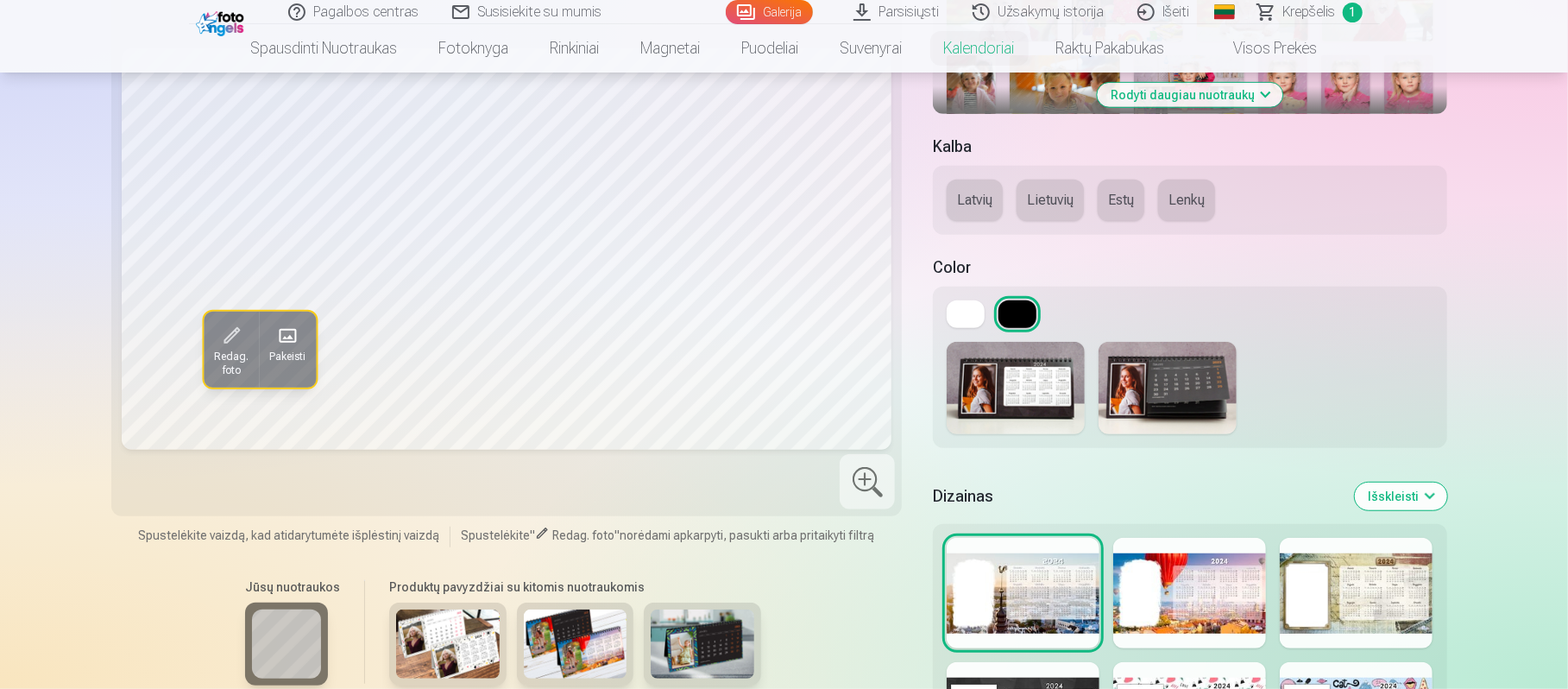
click at [1020, 364] on img at bounding box center [1016, 388] width 138 height 93
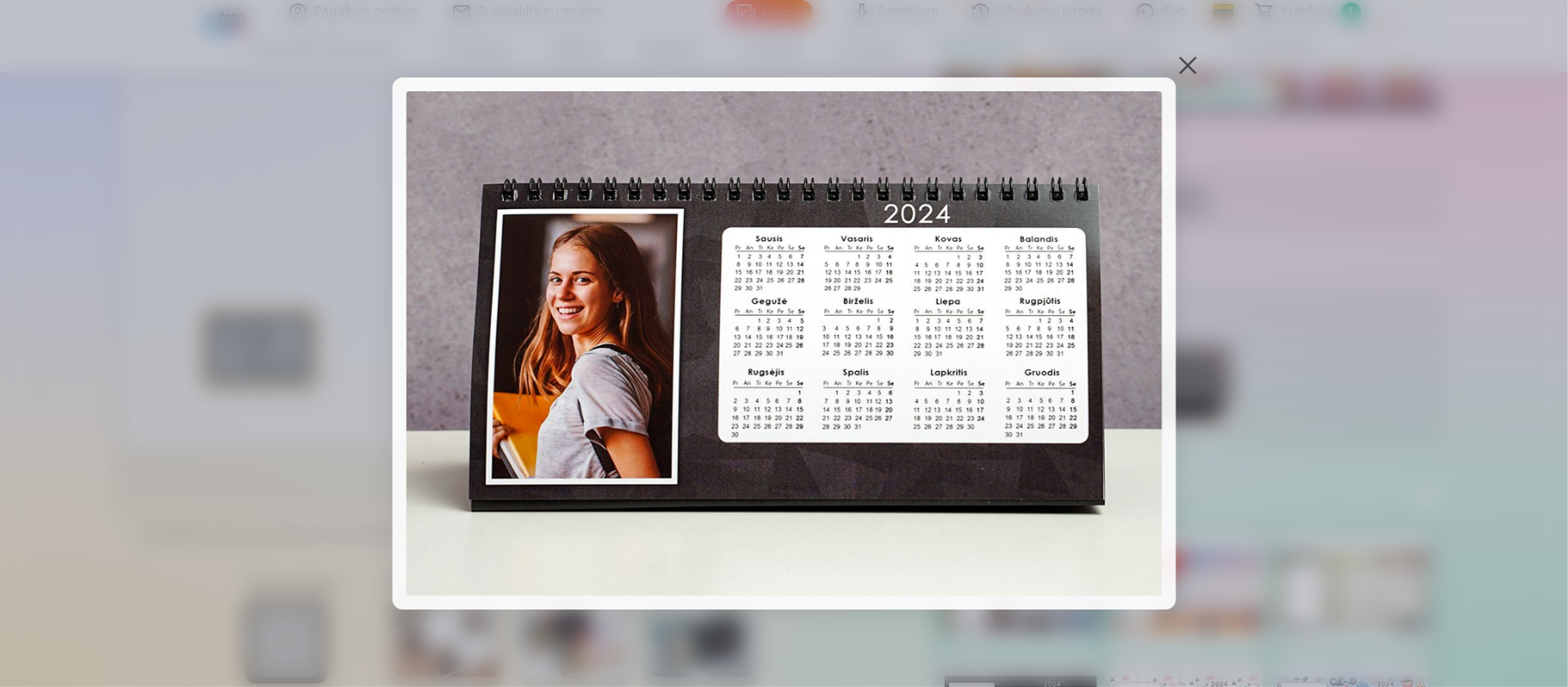
click at [1171, 64] on div at bounding box center [1187, 65] width 24 height 24
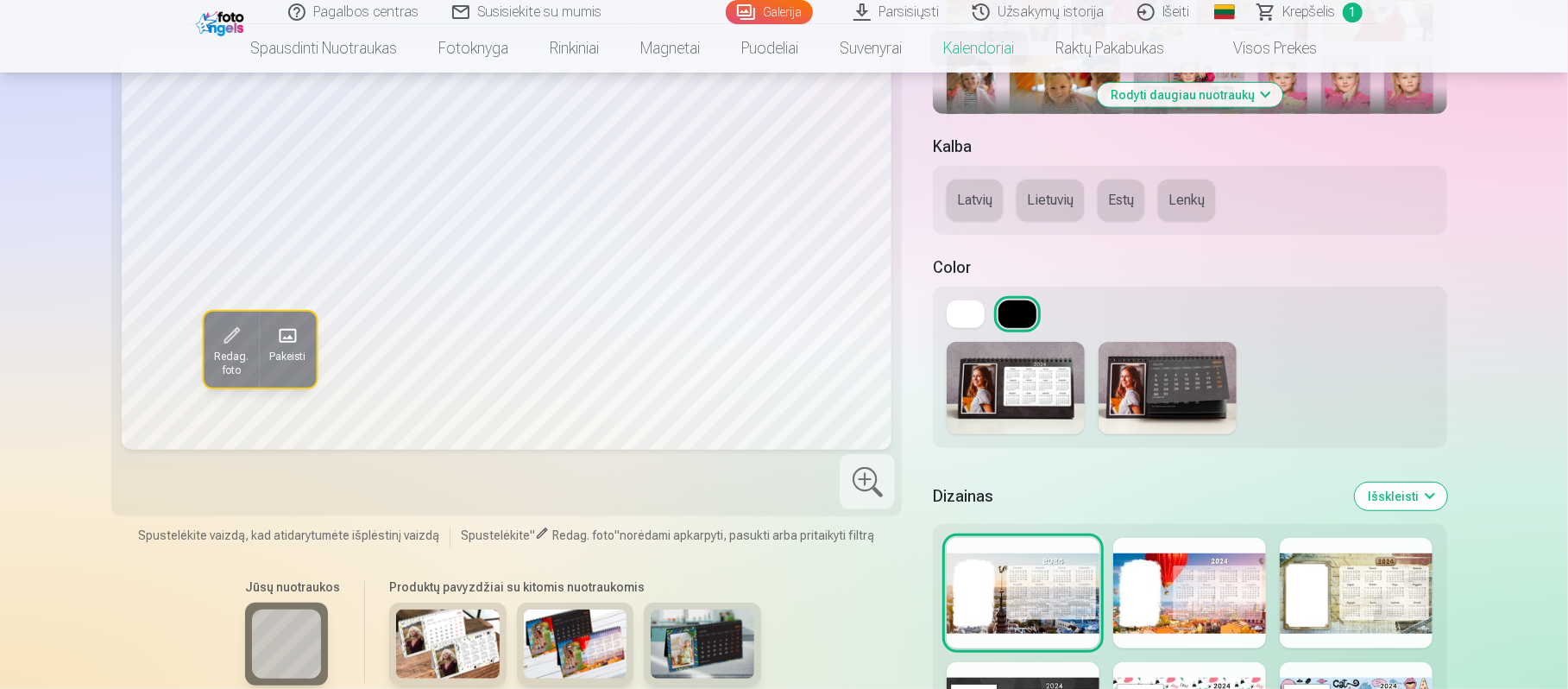
click at [1139, 385] on img at bounding box center [1168, 388] width 138 height 93
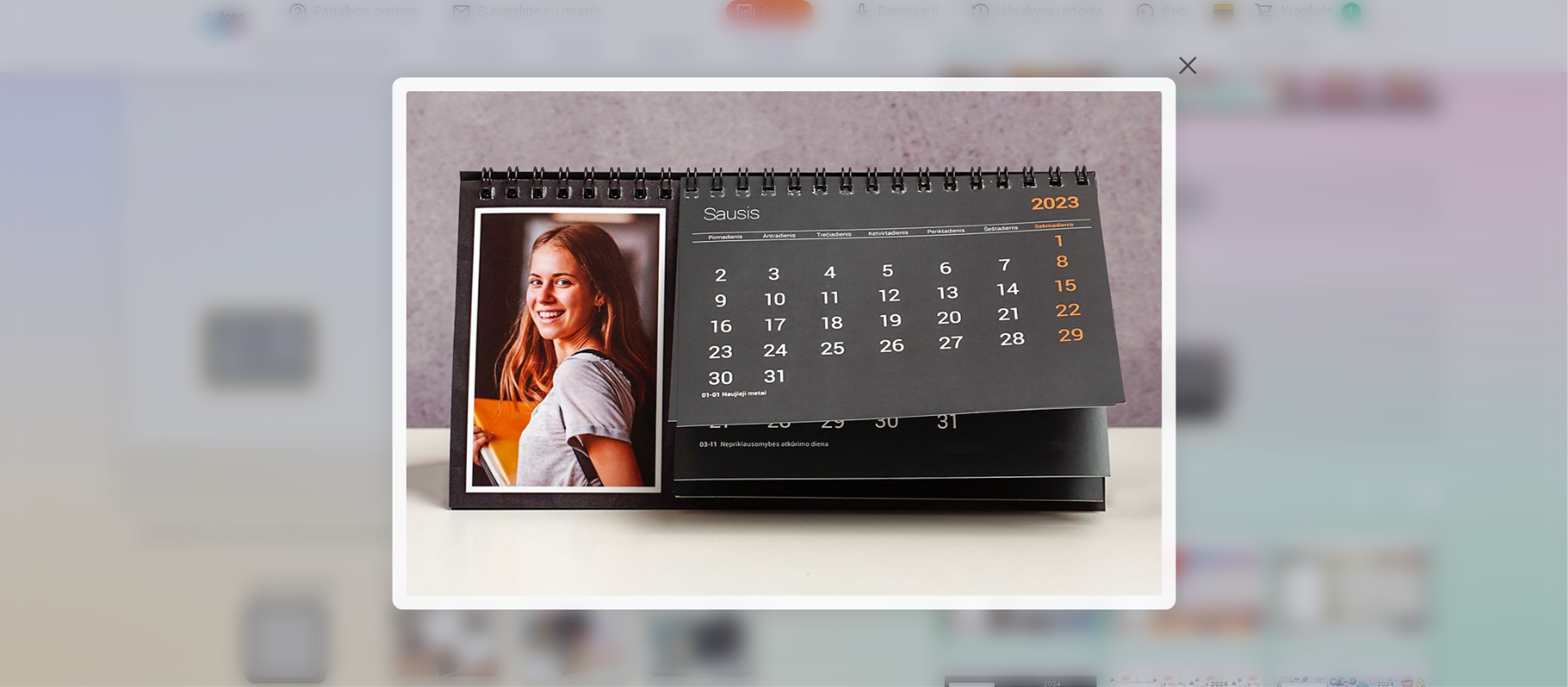
click at [1171, 368] on div at bounding box center [784, 344] width 1568 height 687
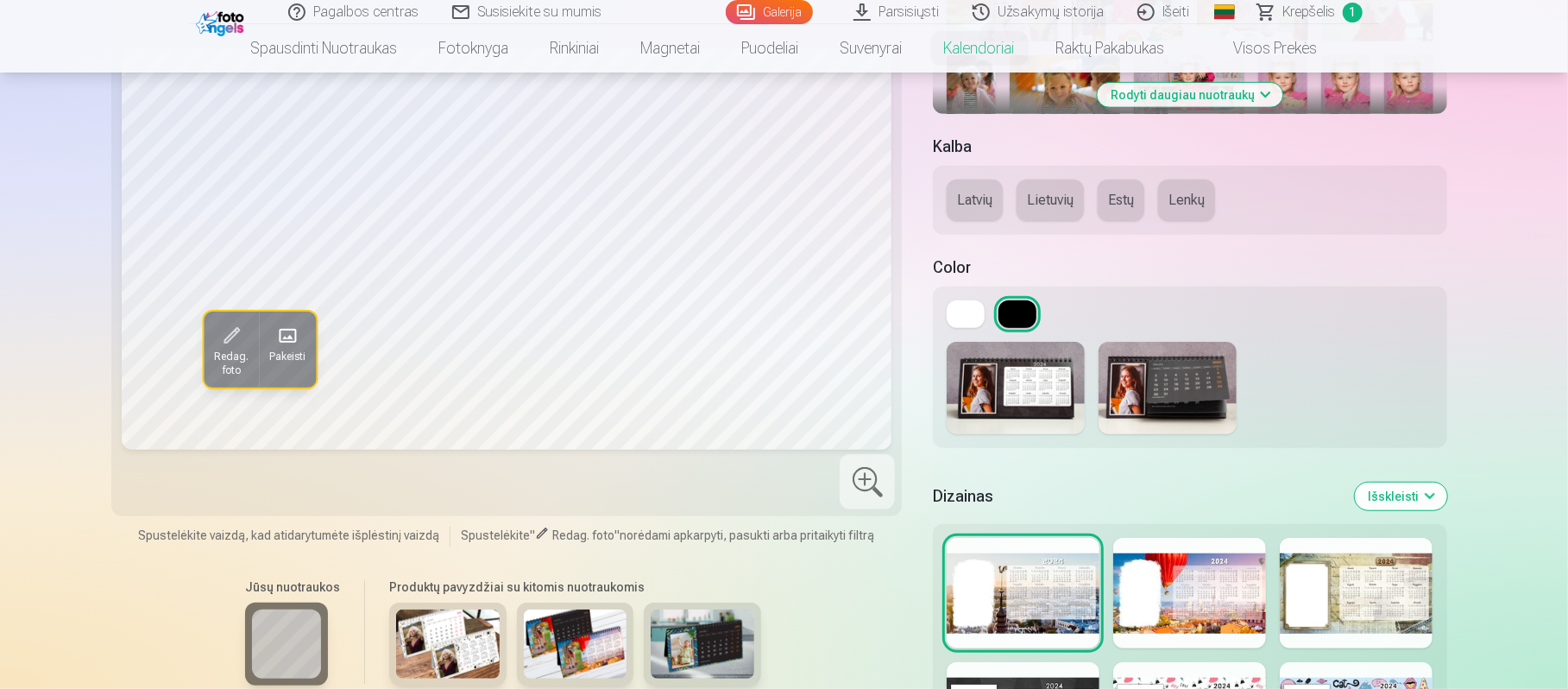
click at [1174, 391] on img at bounding box center [1168, 388] width 138 height 93
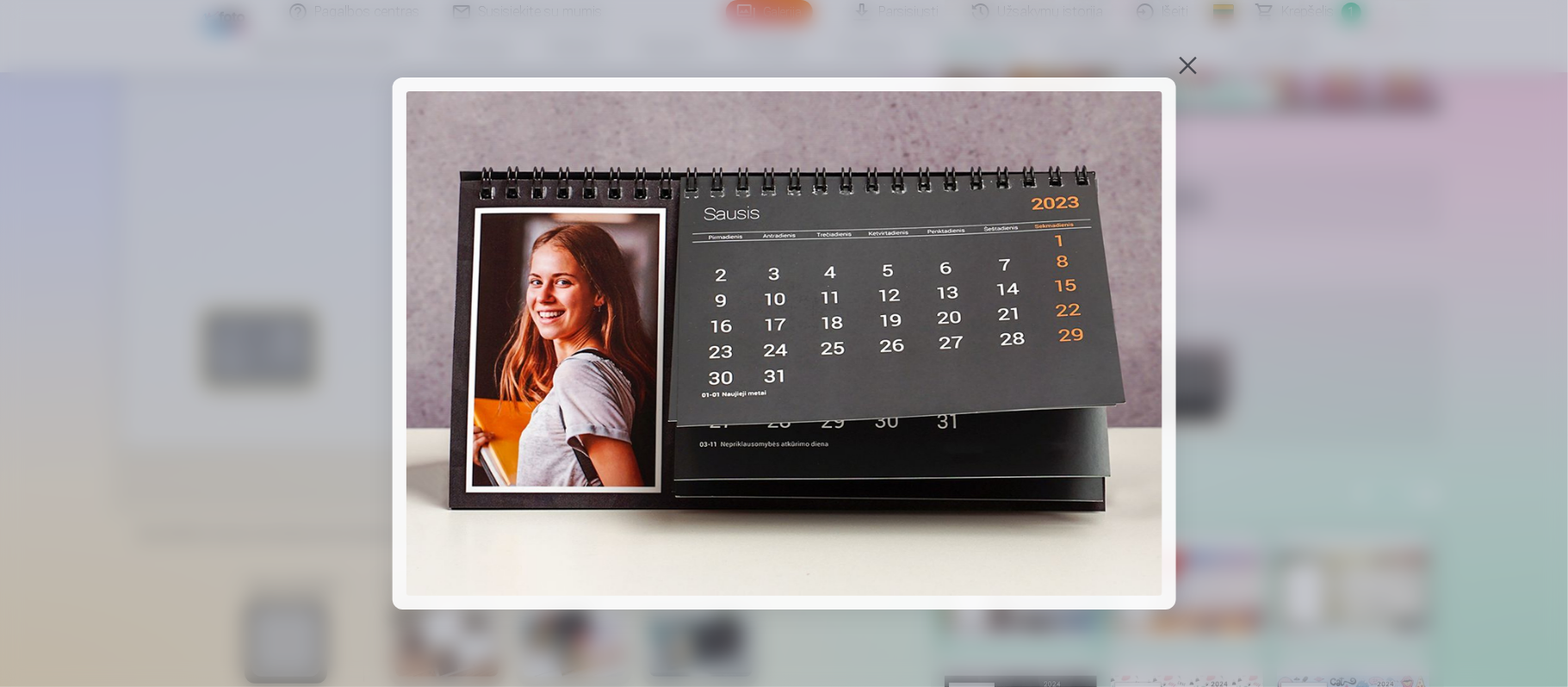
click at [1171, 62] on div at bounding box center [1187, 65] width 24 height 24
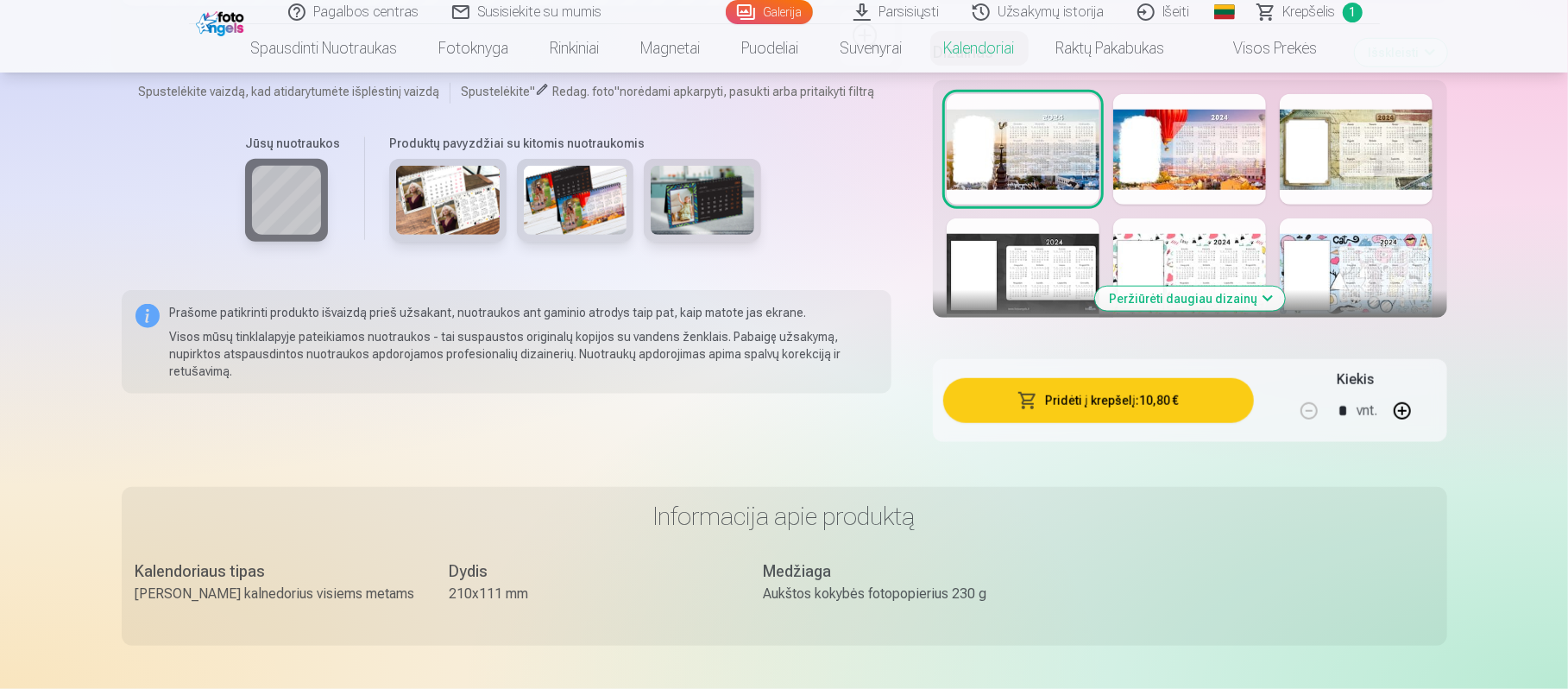
scroll to position [1089, 0]
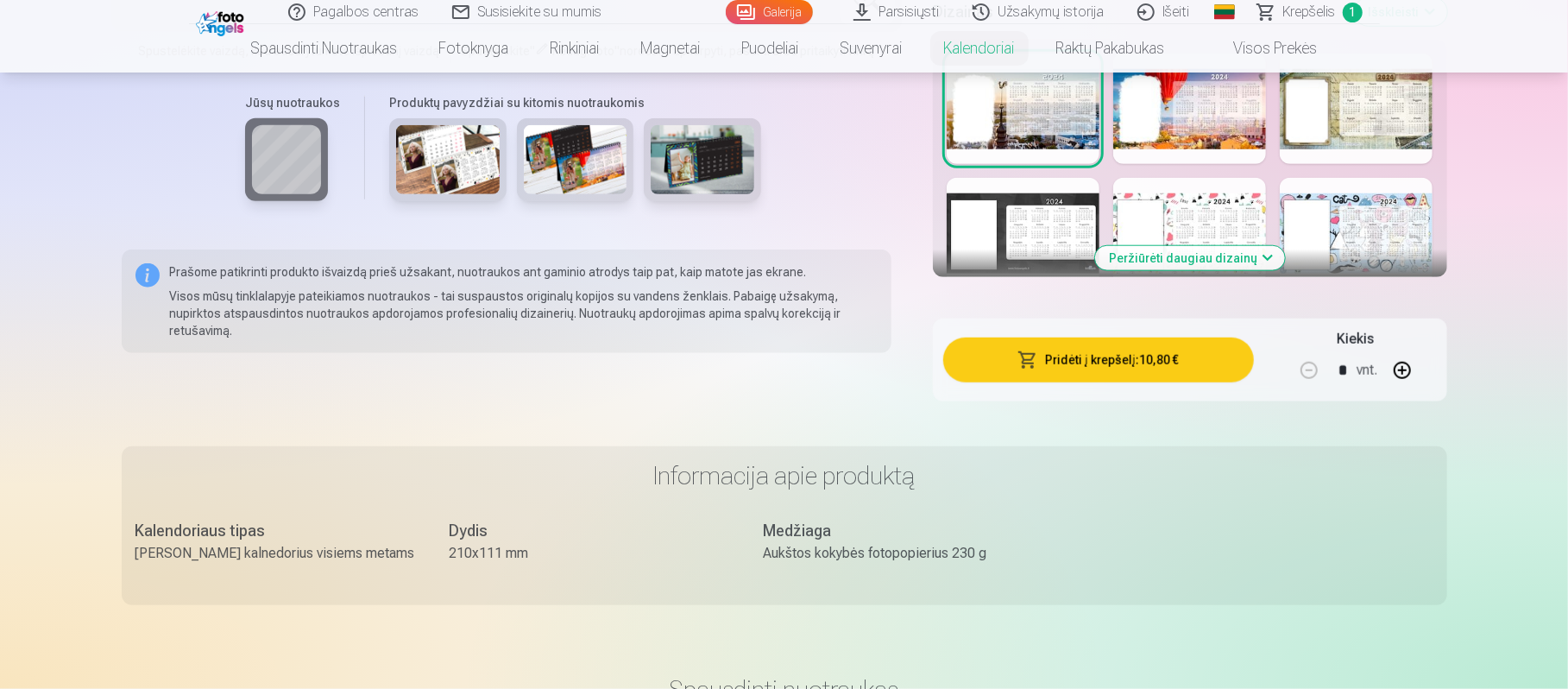
click at [1174, 259] on button "Peržiūrėti daugiau dizainų" at bounding box center [1190, 257] width 189 height 24
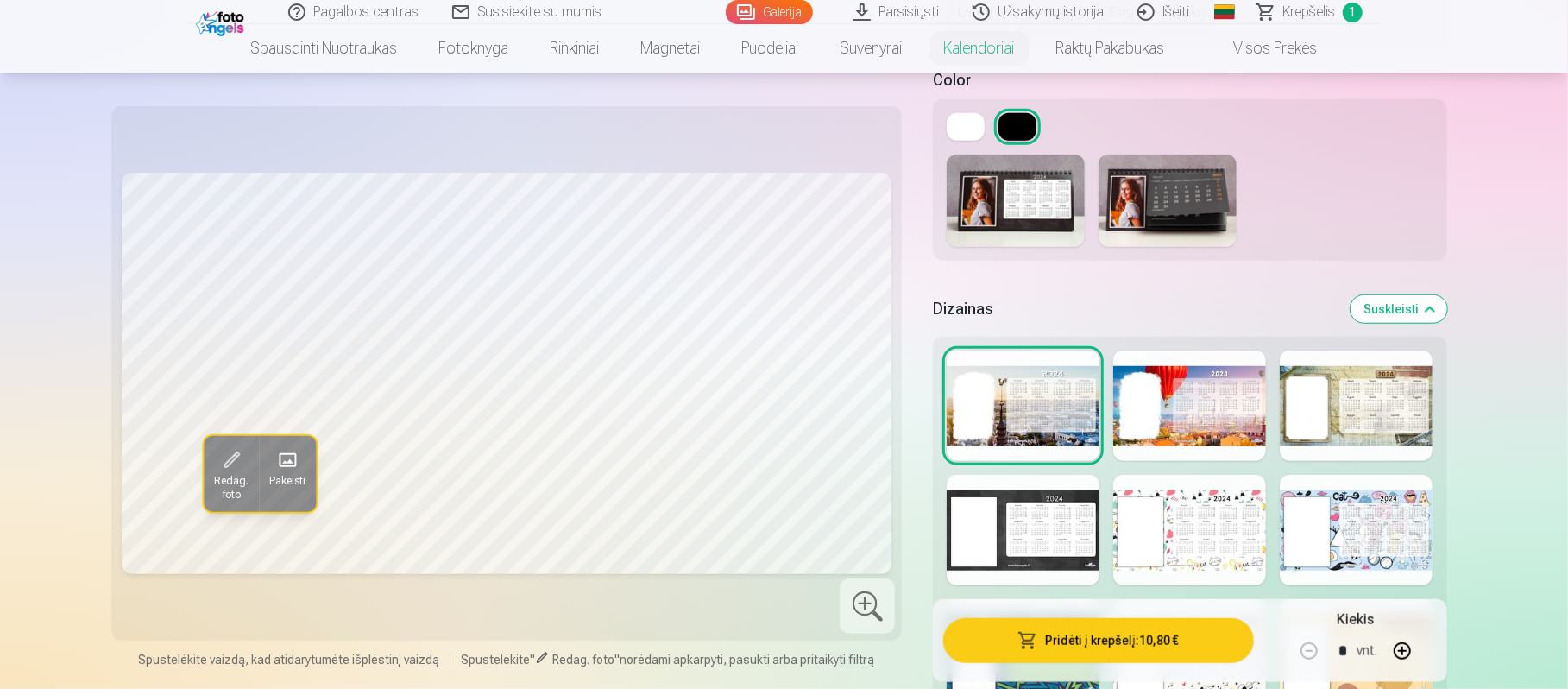
scroll to position [819, 0]
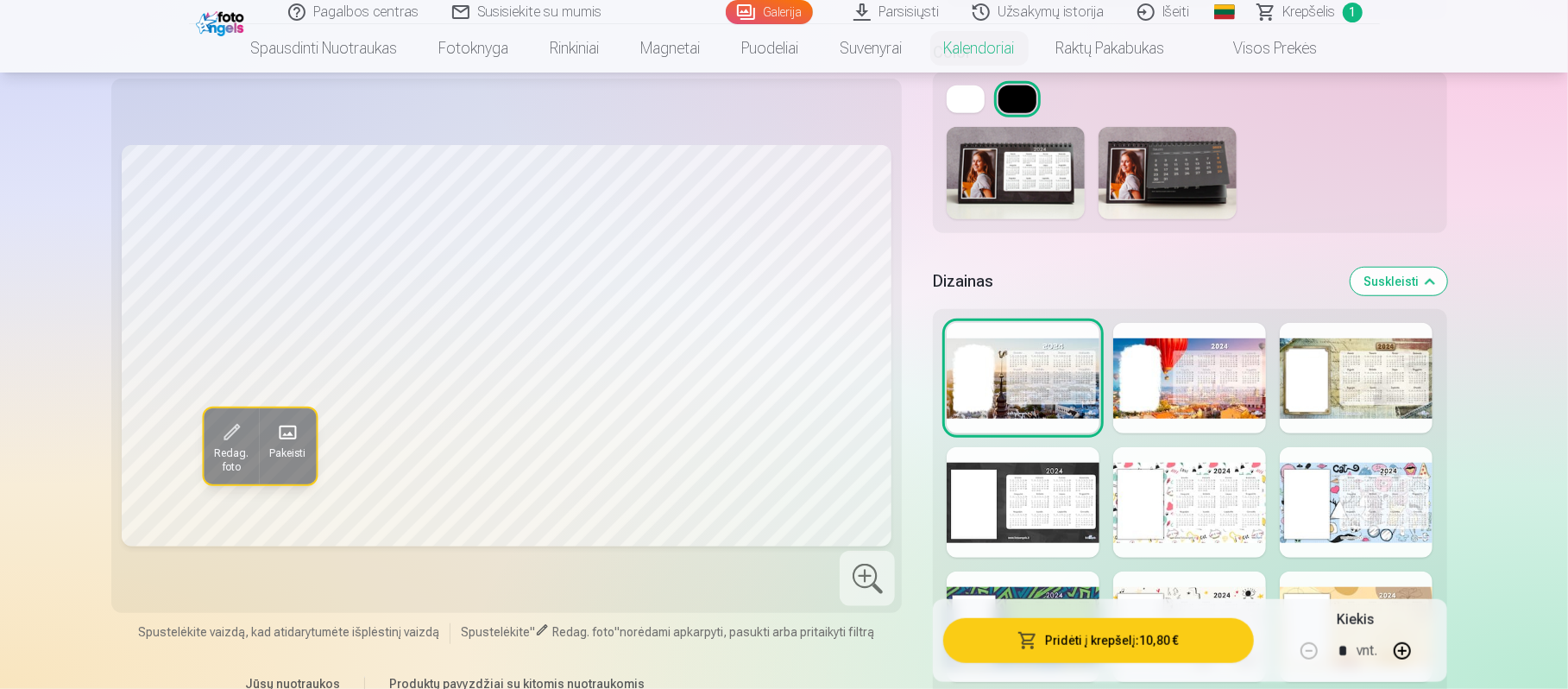
click at [1151, 189] on img at bounding box center [1168, 173] width 138 height 93
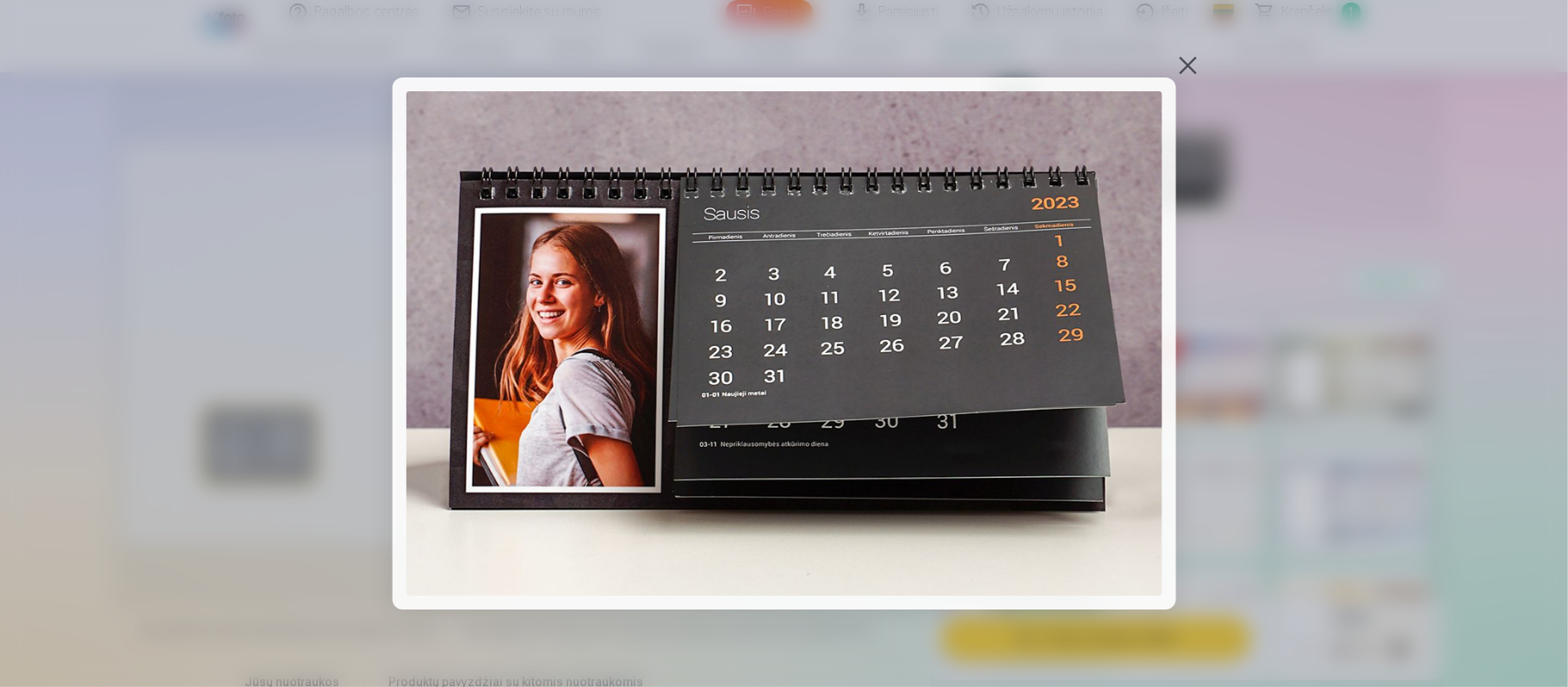
click at [1171, 71] on div at bounding box center [1187, 65] width 24 height 24
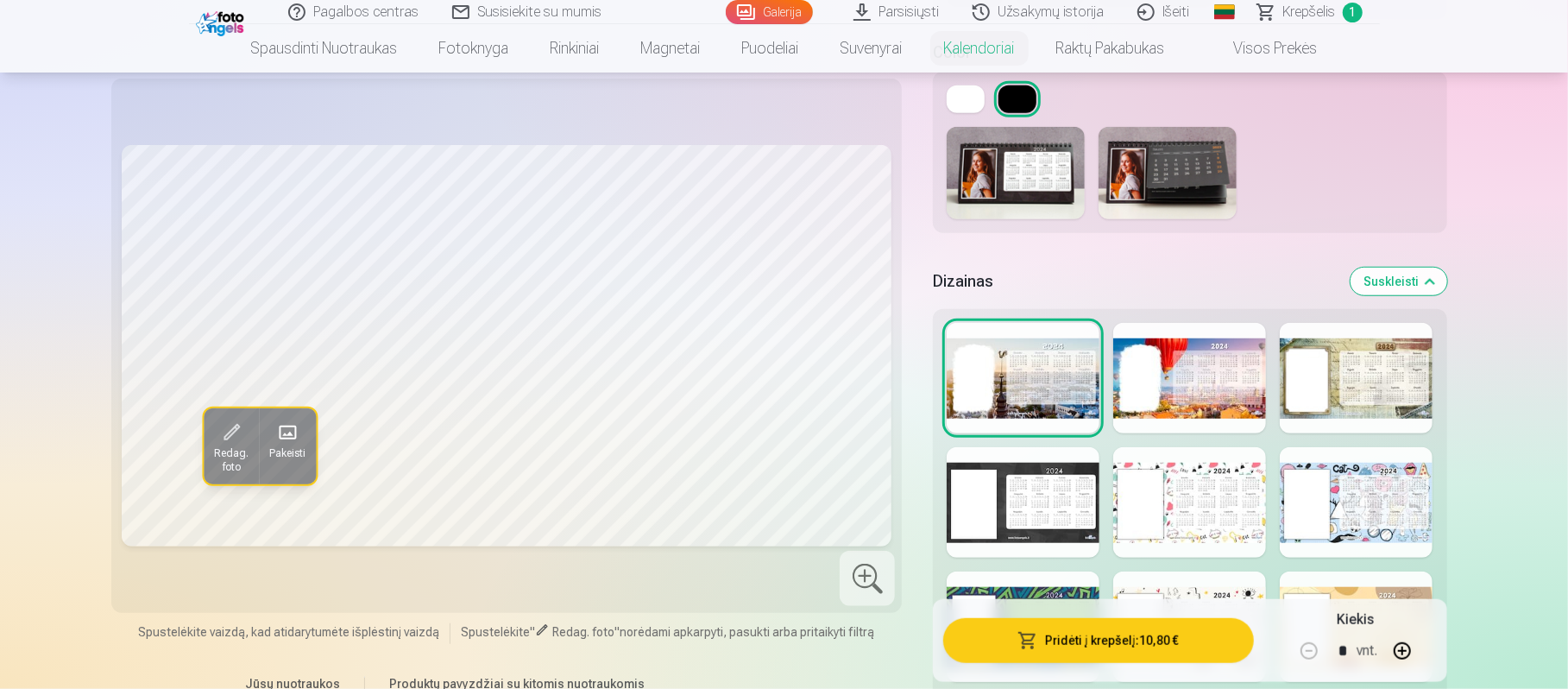
click at [1071, 489] on div at bounding box center [1024, 501] width 153 height 110
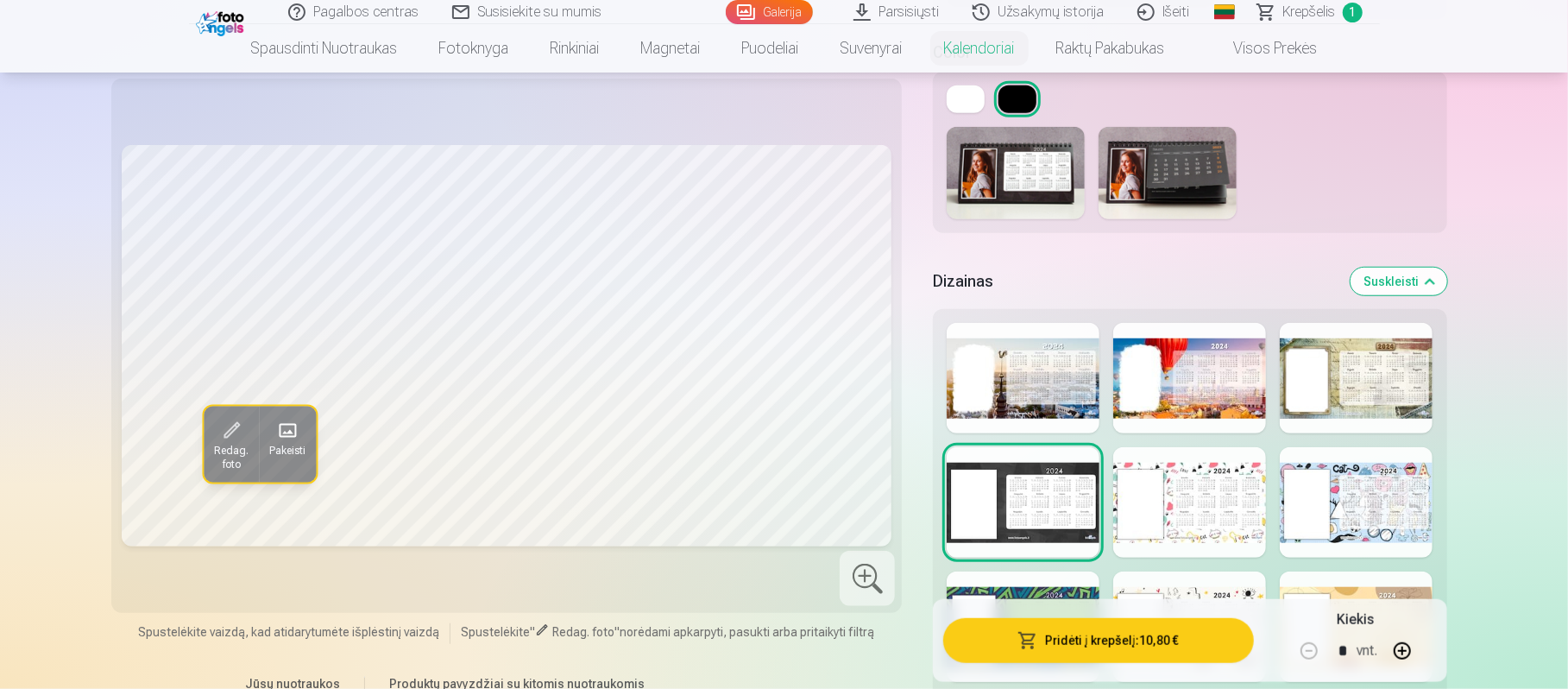
click at [983, 94] on button at bounding box center [966, 99] width 38 height 28
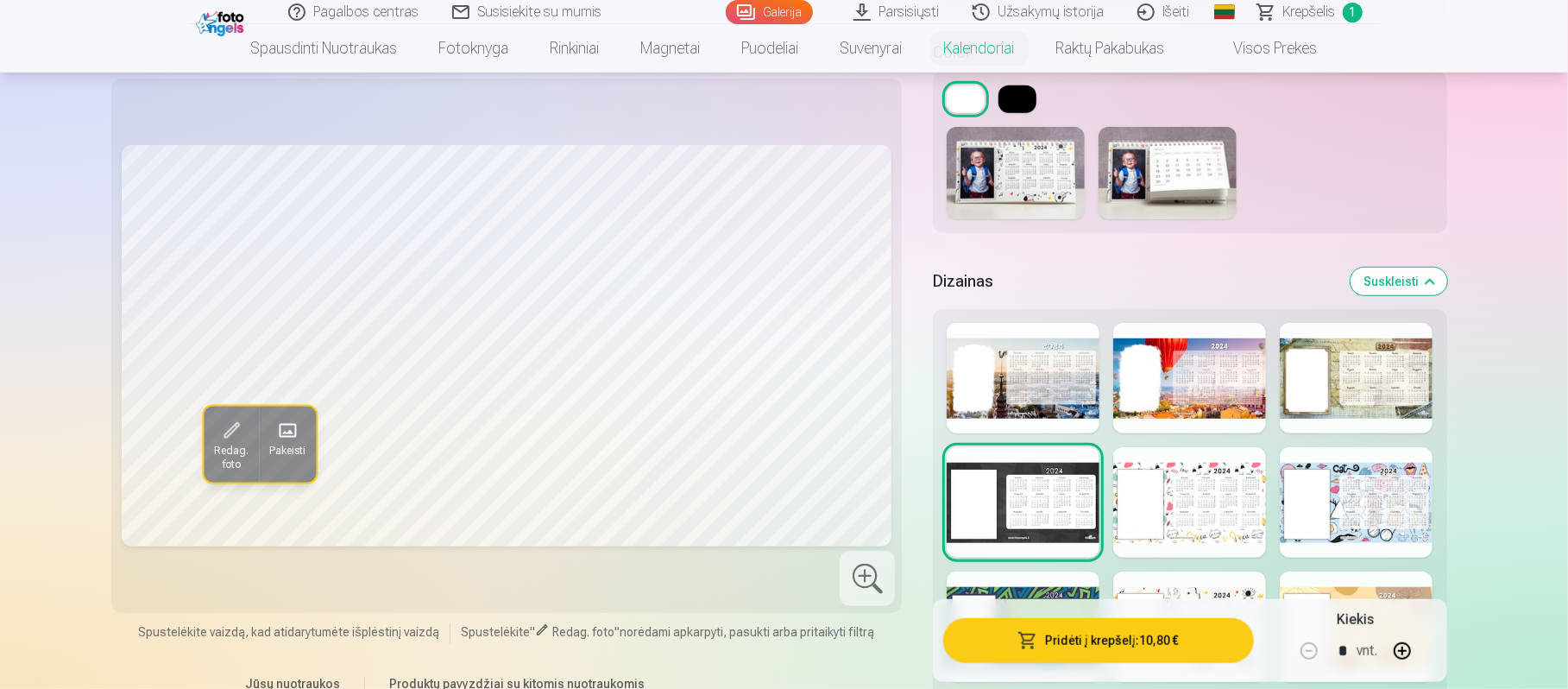
click at [1015, 98] on button at bounding box center [1018, 99] width 38 height 28
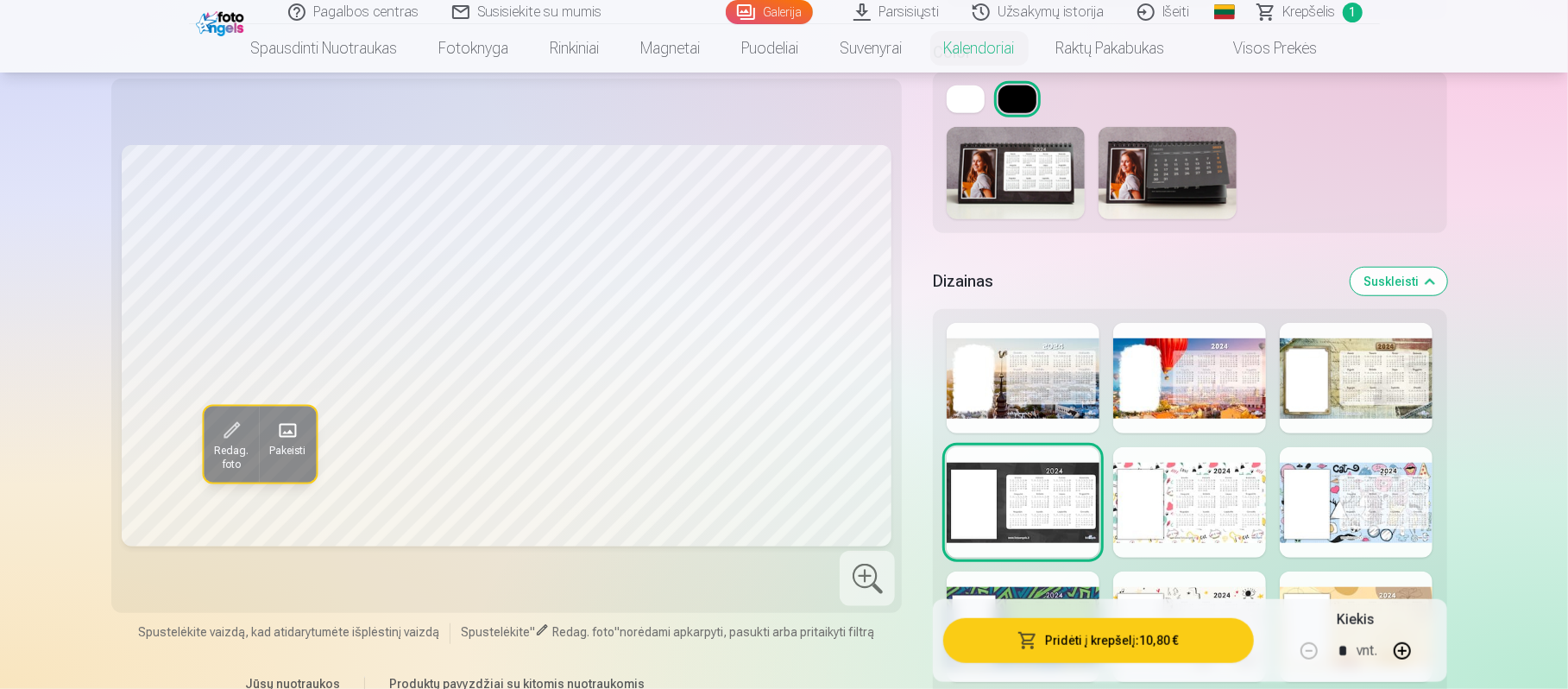
click at [1143, 167] on img at bounding box center [1168, 173] width 138 height 93
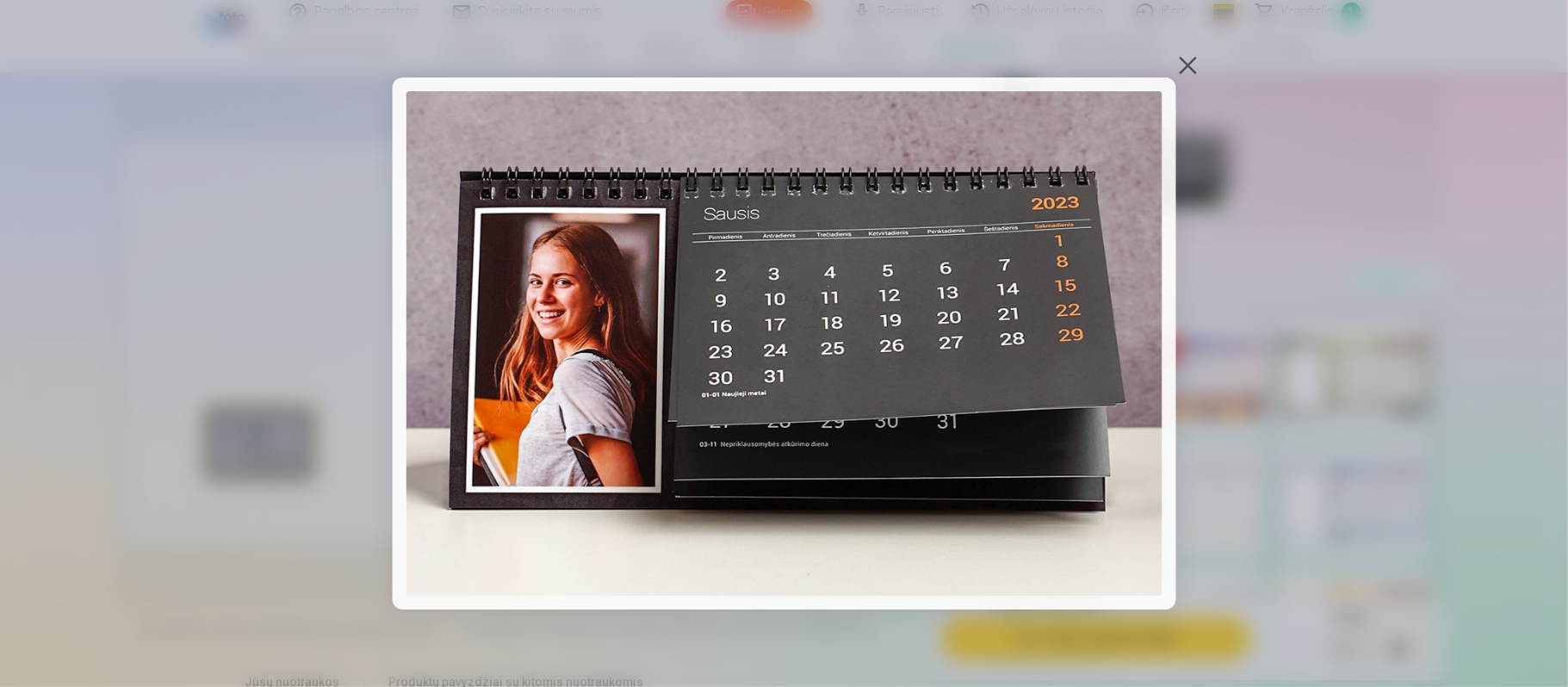
click at [1171, 73] on div at bounding box center [1187, 65] width 24 height 24
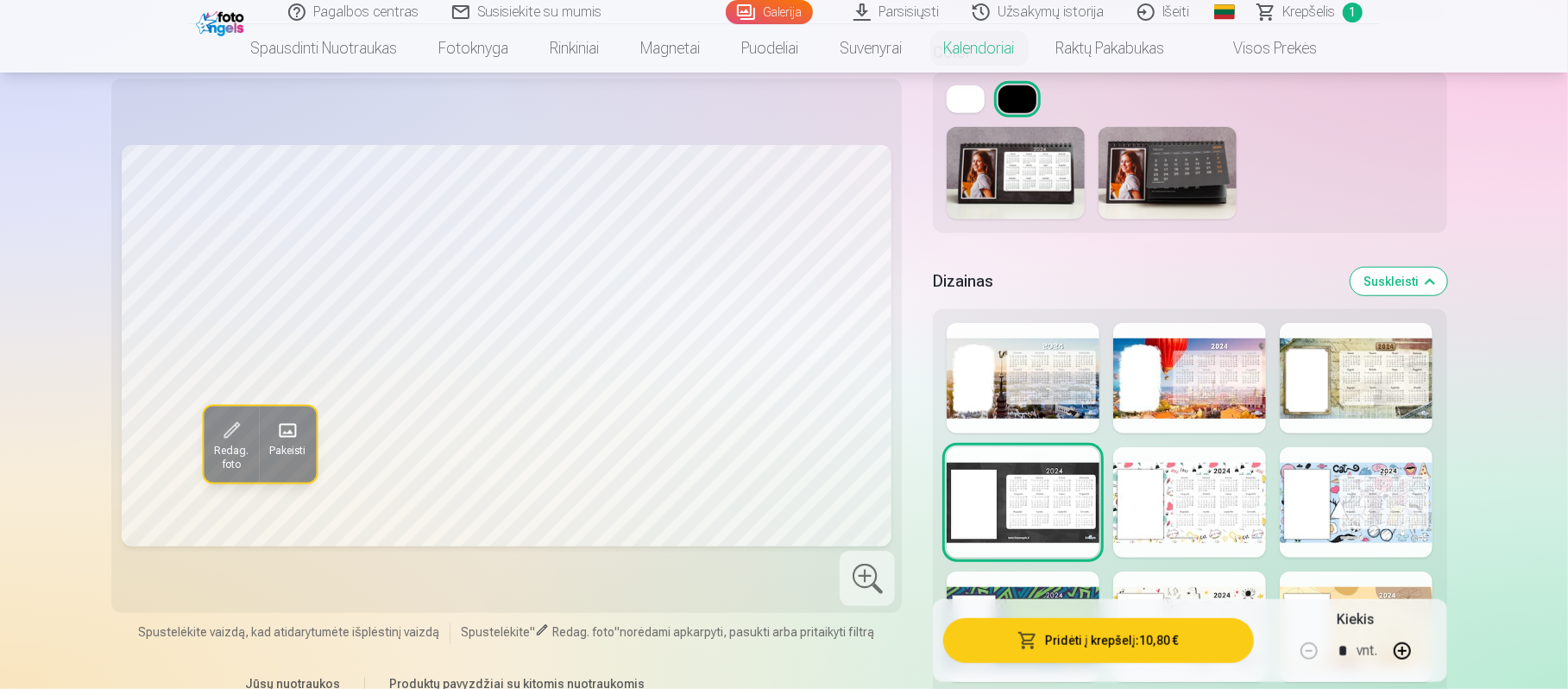
click at [1006, 166] on img at bounding box center [1016, 173] width 138 height 93
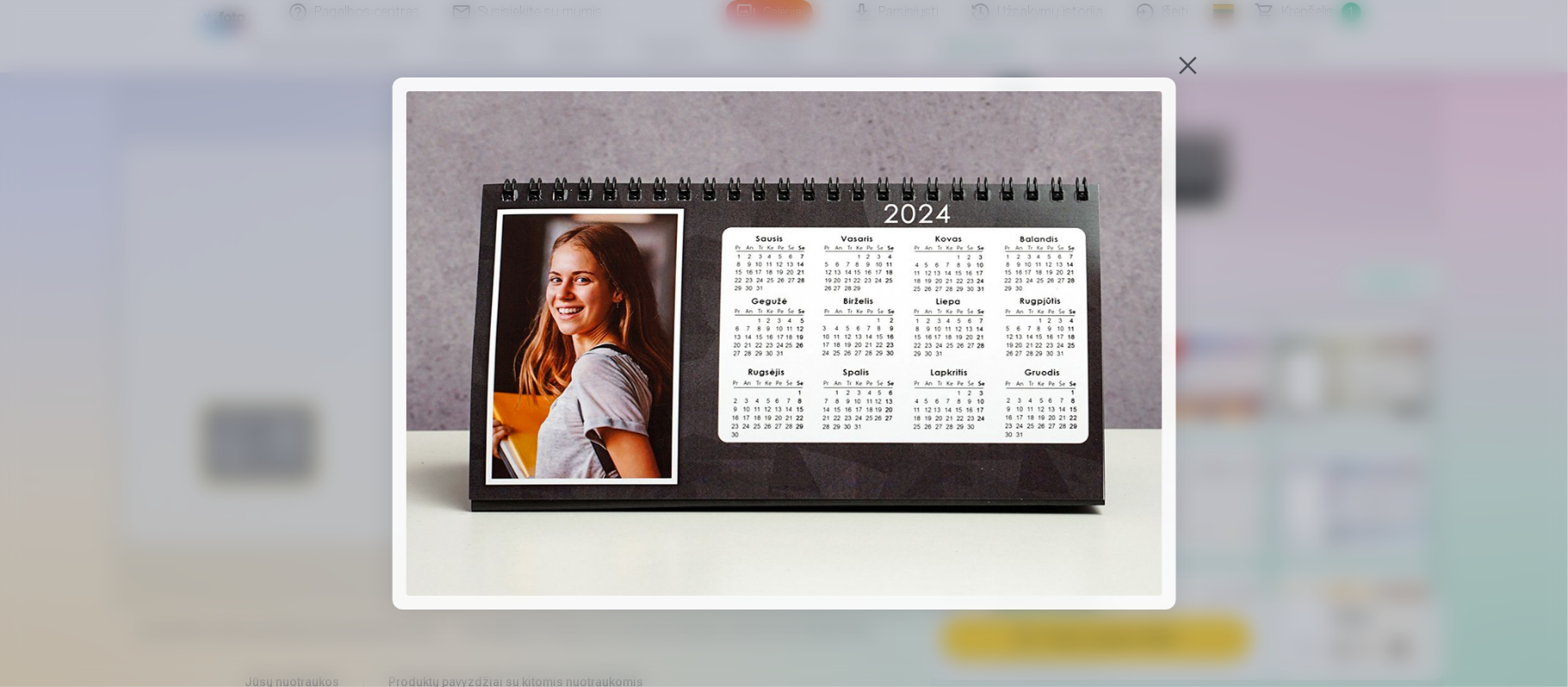
click at [1171, 75] on div at bounding box center [1187, 65] width 24 height 24
click at [1171, 75] on div at bounding box center [1186, 152] width 512 height 161
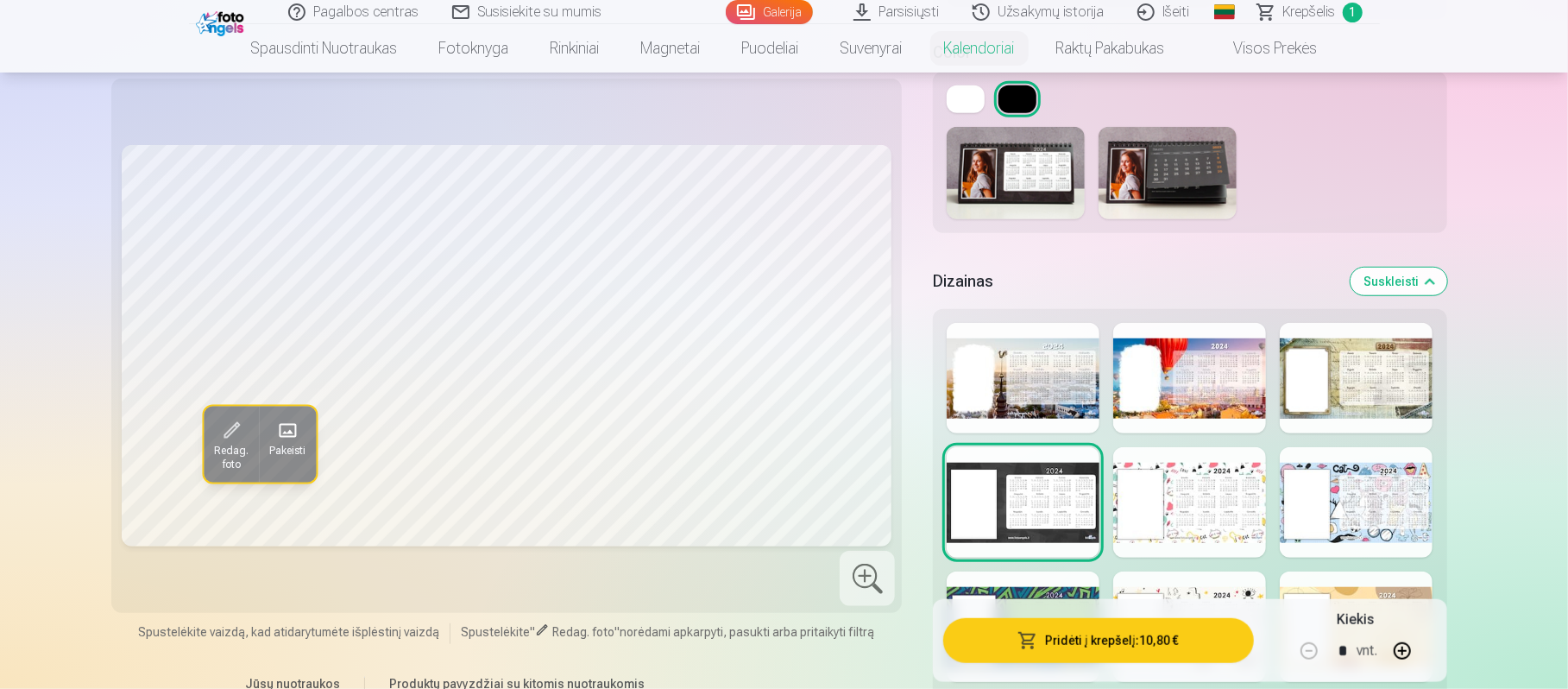
click at [1170, 189] on img at bounding box center [1168, 173] width 138 height 93
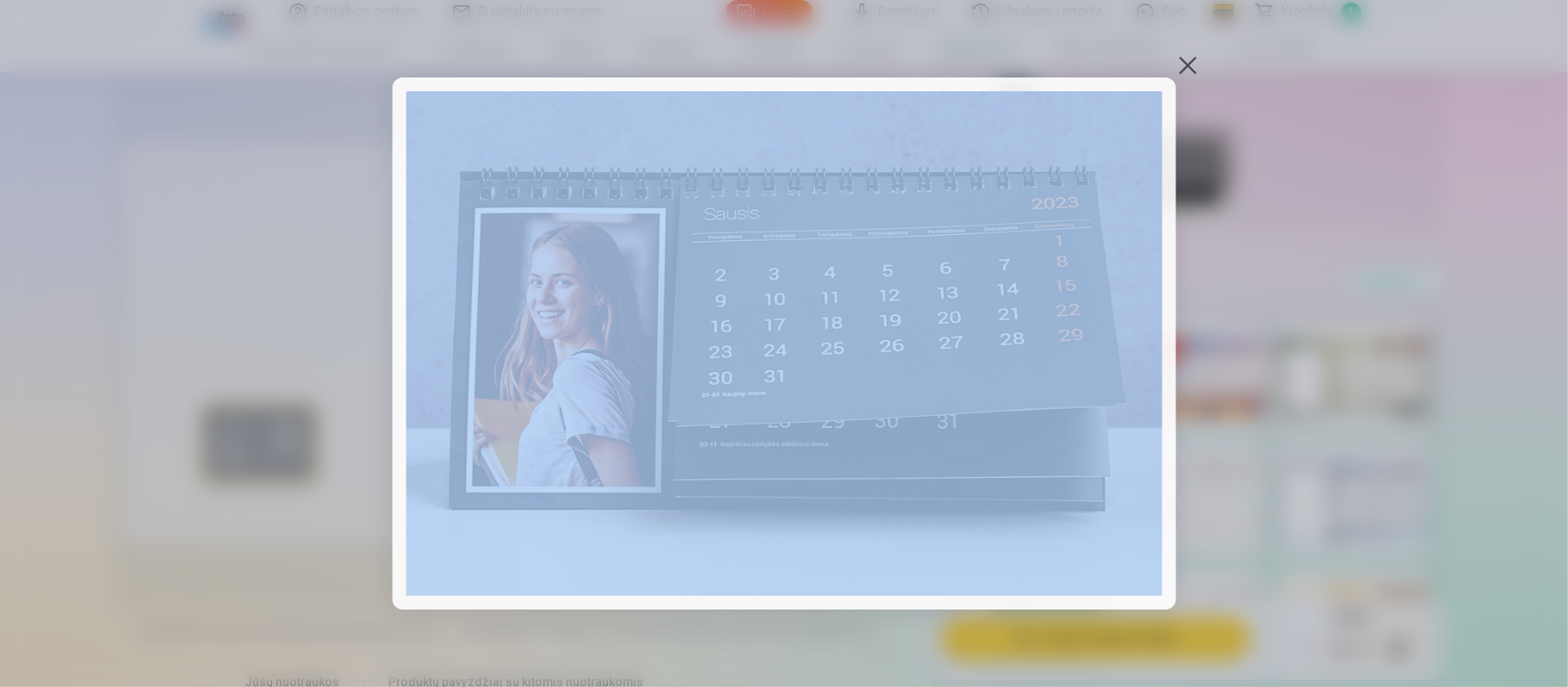
drag, startPoint x: 1184, startPoint y: 193, endPoint x: 1326, endPoint y: 214, distance: 143.5
click at [1171, 214] on div at bounding box center [784, 344] width 1568 height 687
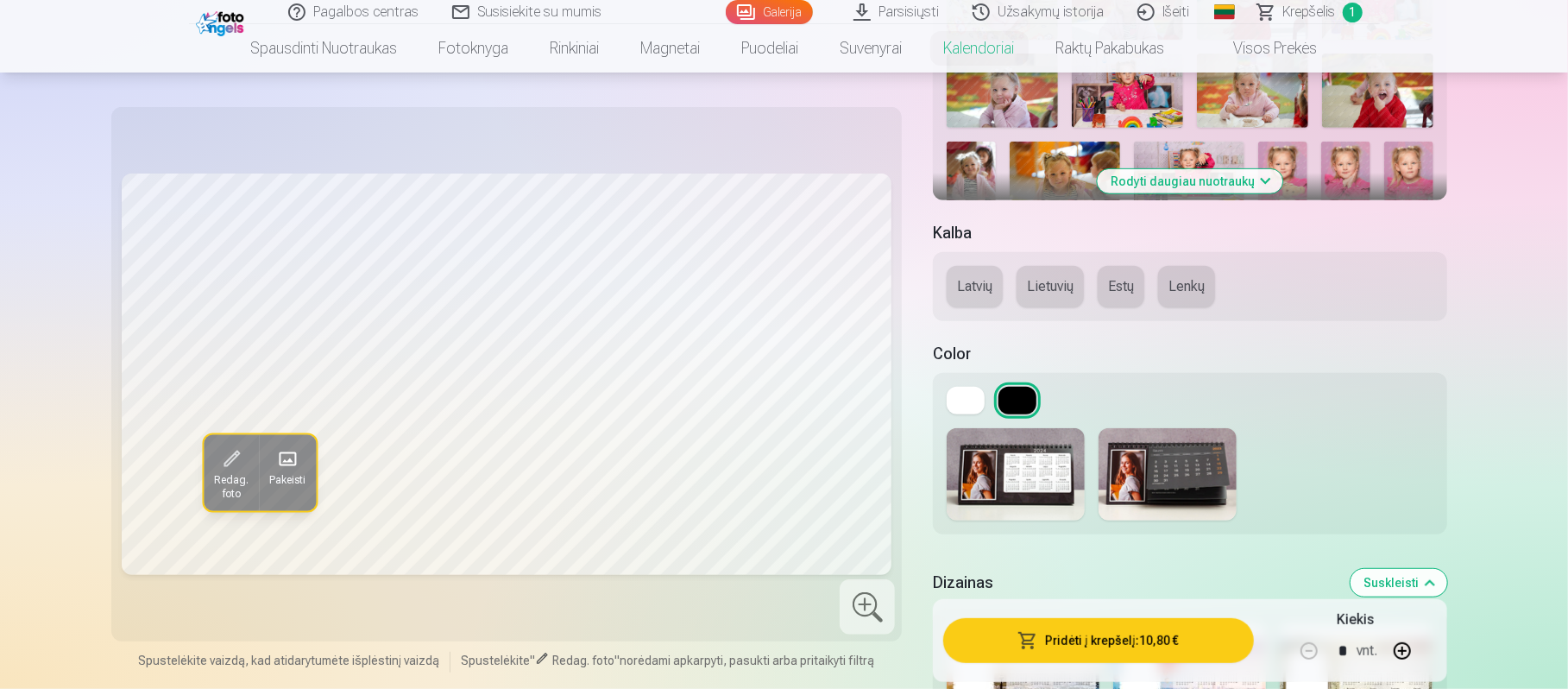
scroll to position [588, 0]
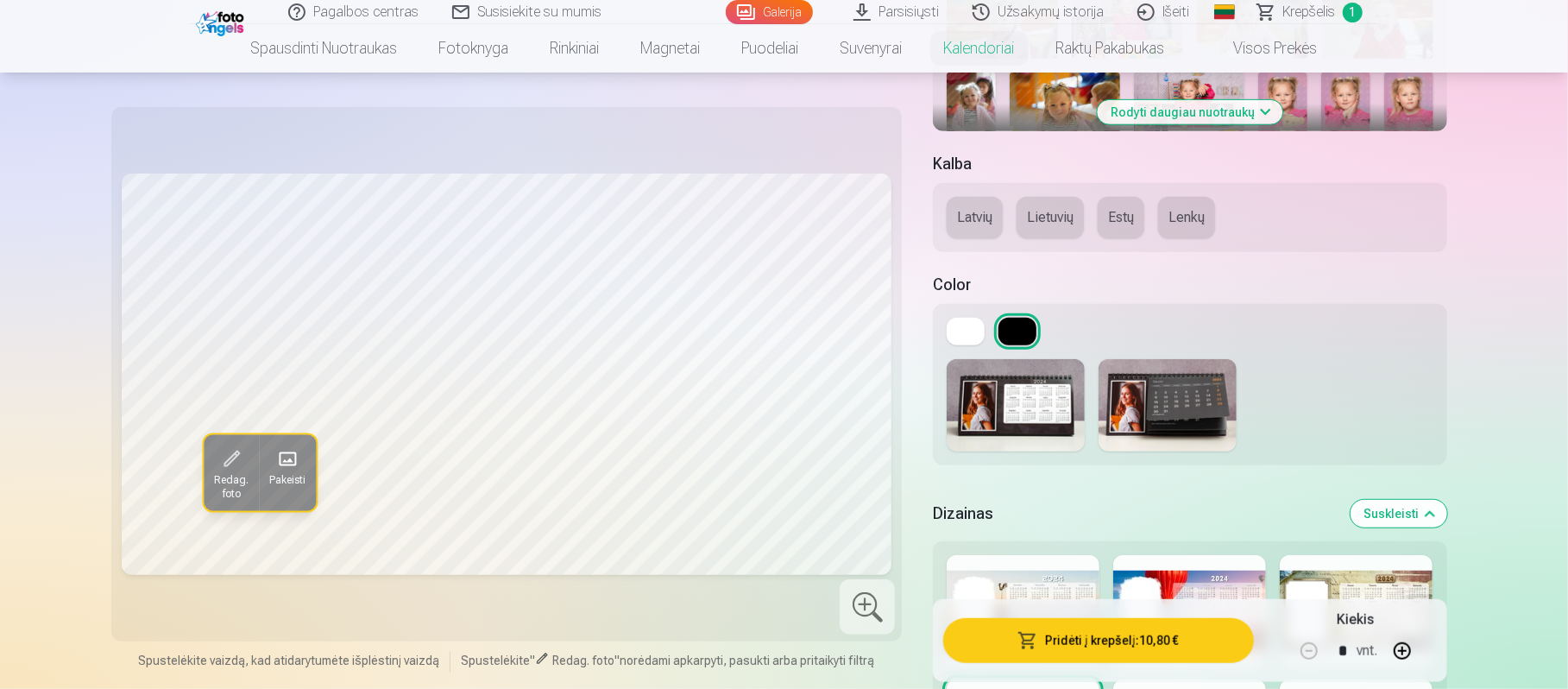
click at [1055, 215] on button "Lietuvių" at bounding box center [1050, 217] width 67 height 41
click at [1174, 508] on button "Suskleisti" at bounding box center [1399, 513] width 97 height 28
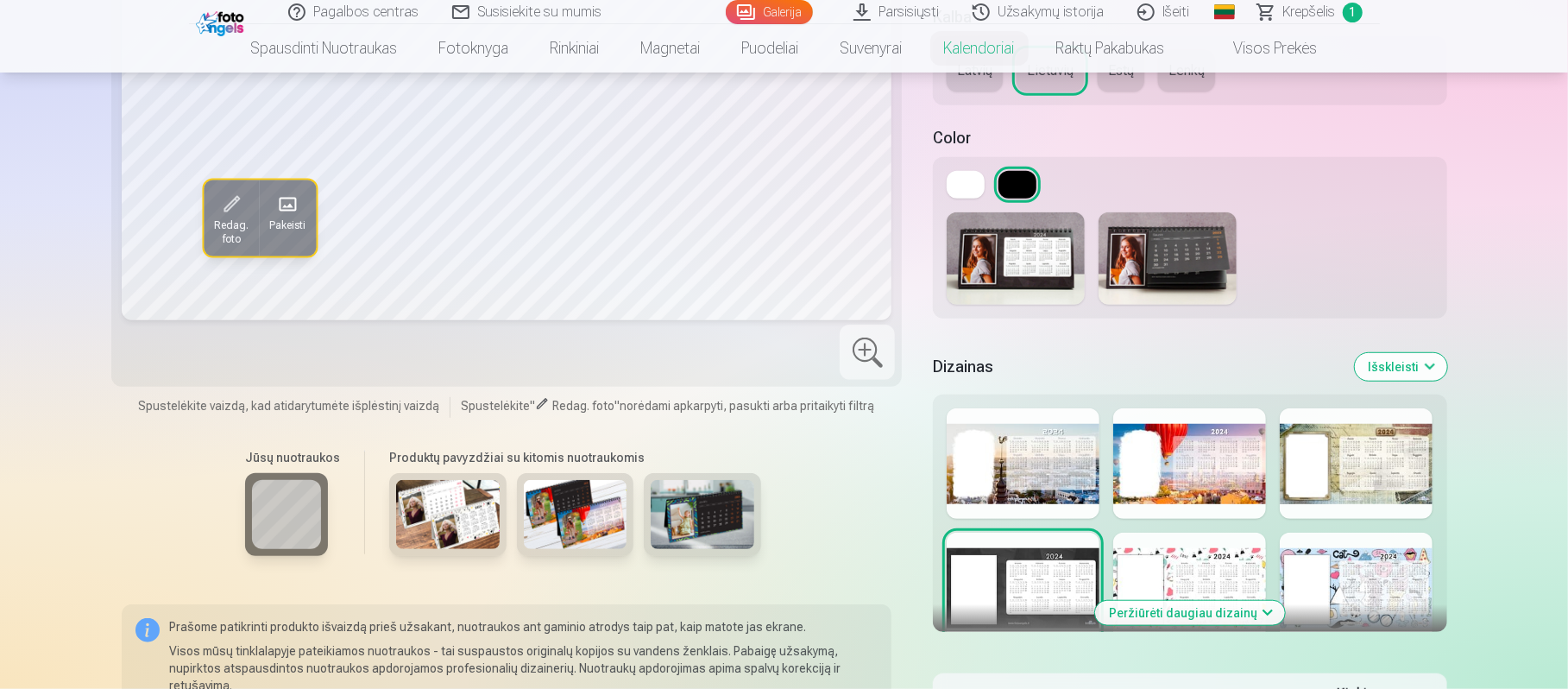
scroll to position [709, 0]
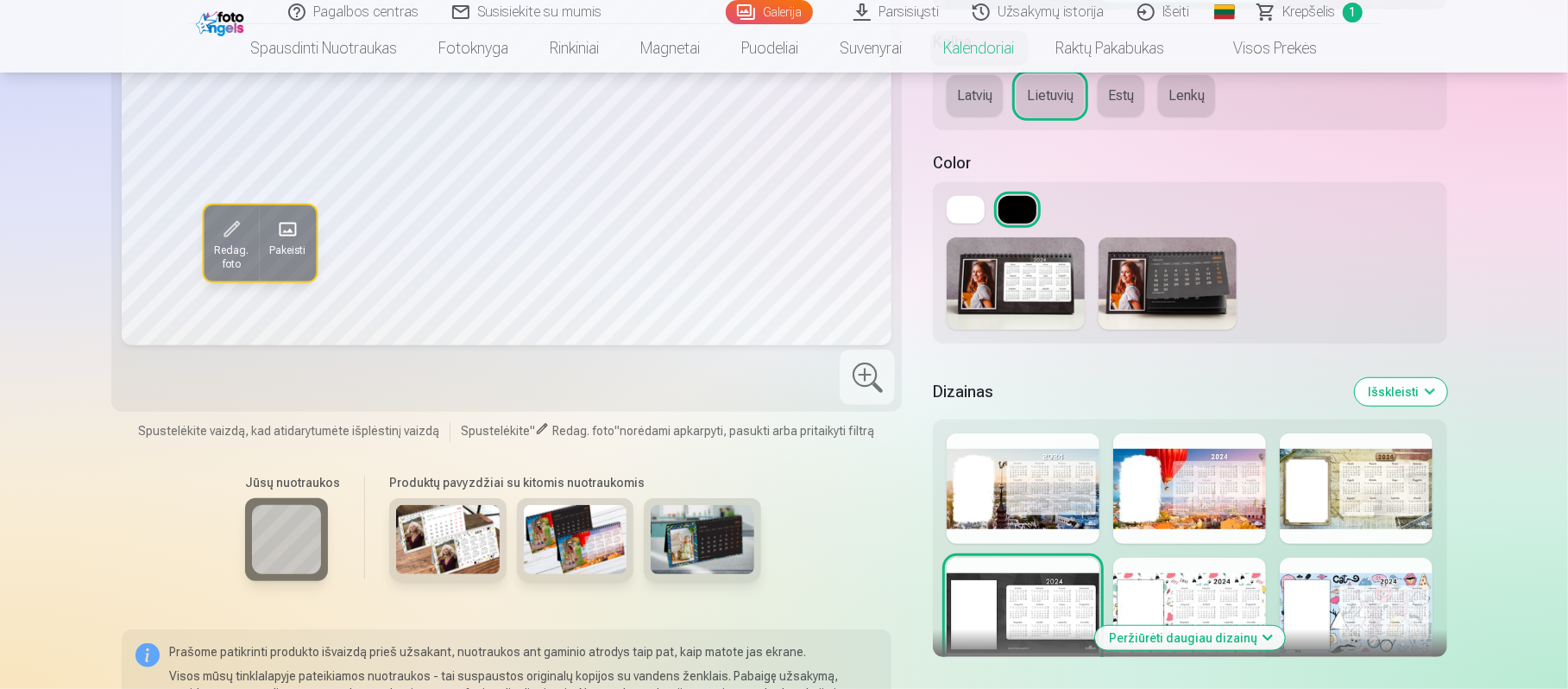
click at [691, 517] on img at bounding box center [702, 540] width 103 height 69
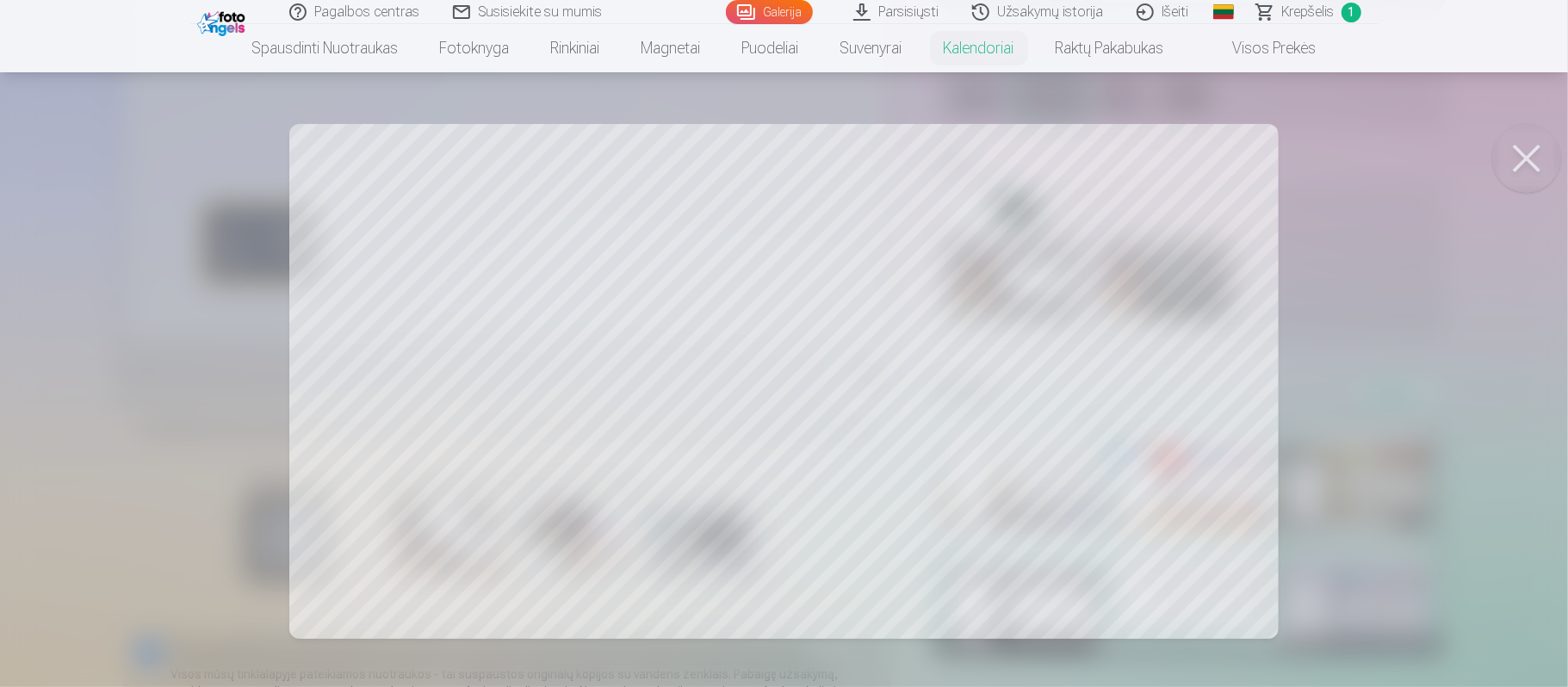
click at [1171, 198] on div at bounding box center [784, 344] width 1568 height 687
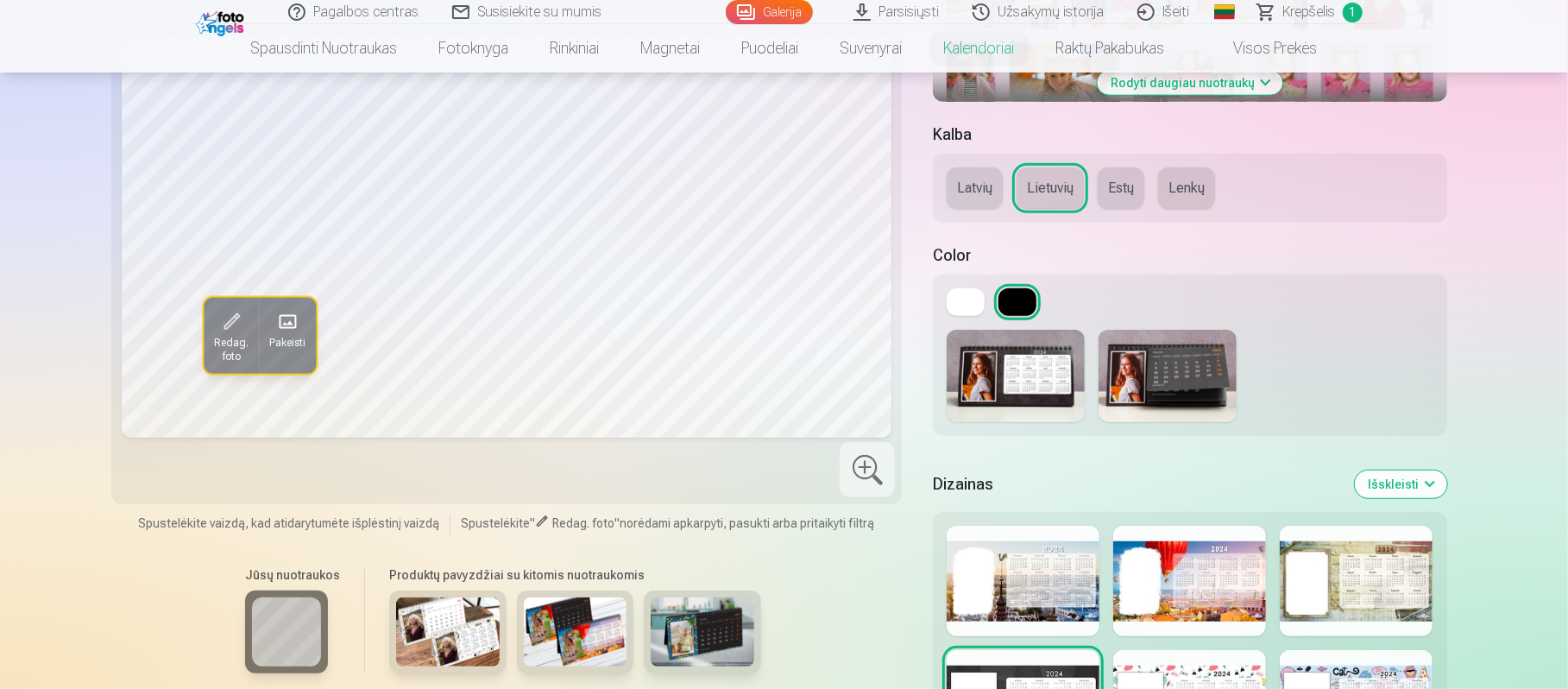
scroll to position [630, 0]
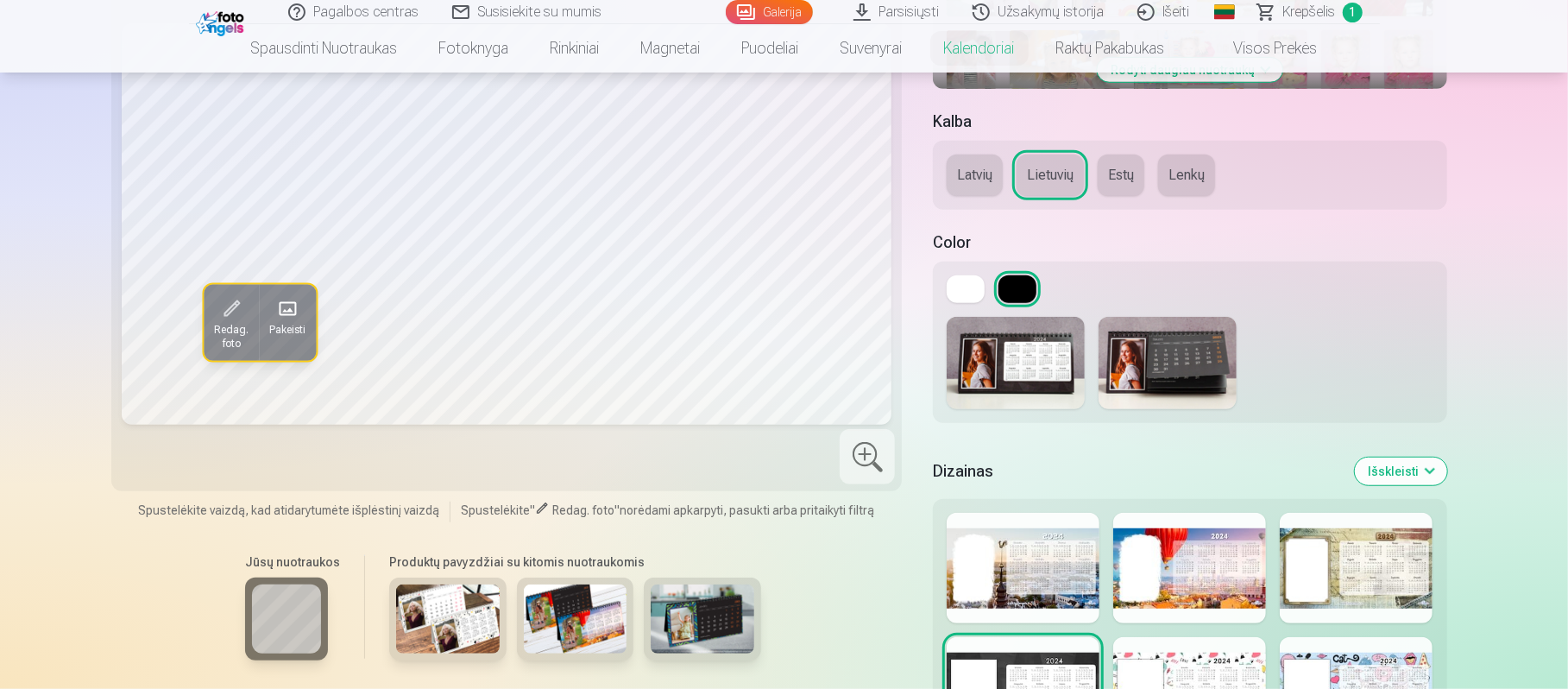
click at [1161, 375] on img at bounding box center [1168, 363] width 138 height 93
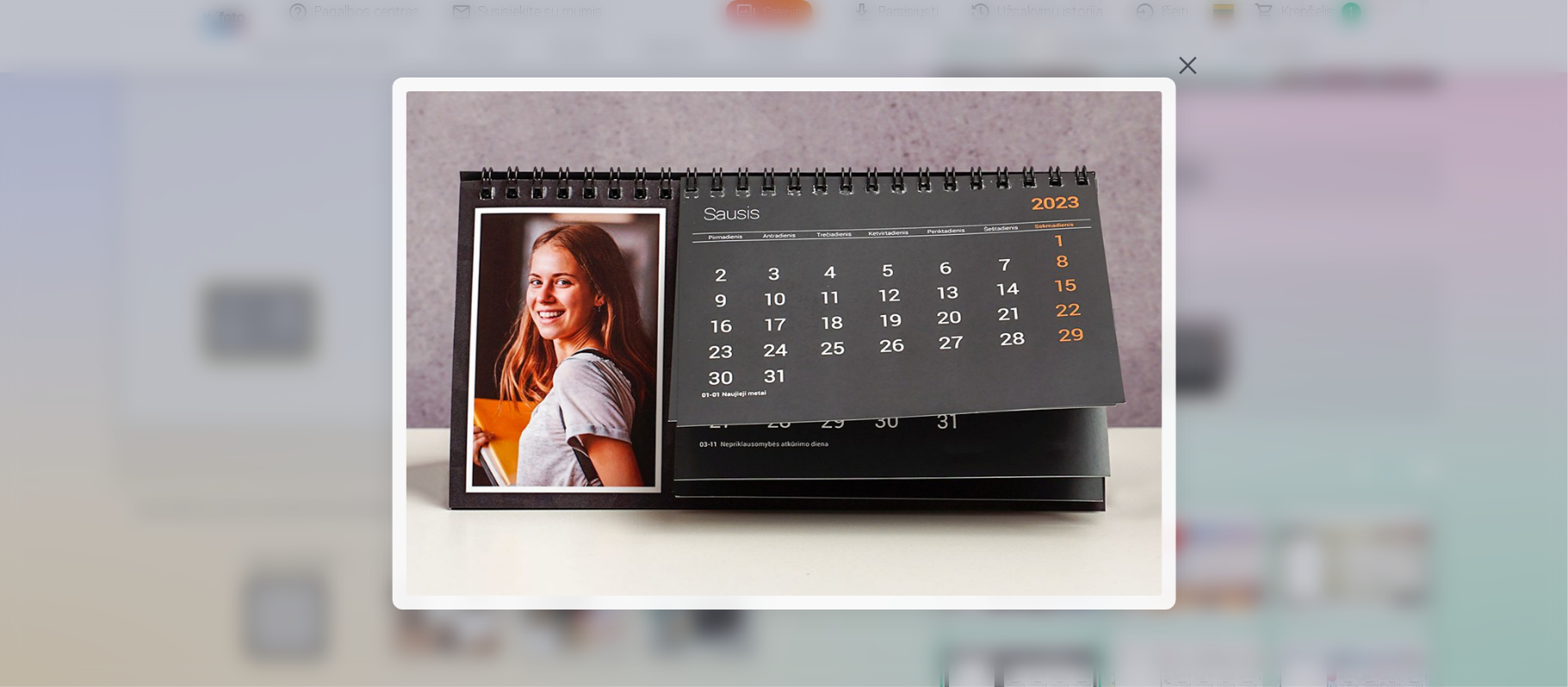
drag, startPoint x: 1567, startPoint y: 79, endPoint x: 1567, endPoint y: 115, distance: 36.0
click at [1171, 115] on div at bounding box center [784, 344] width 1568 height 687
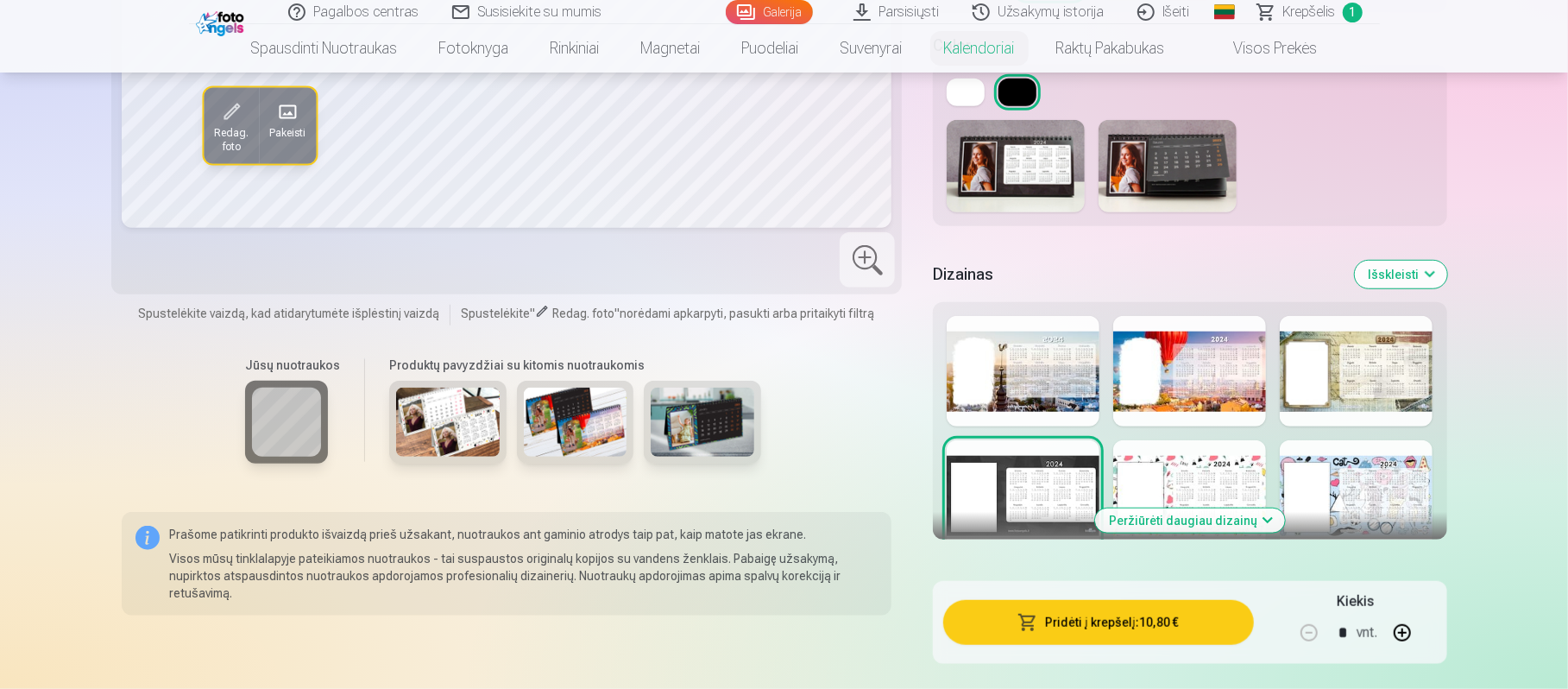
scroll to position [853, 0]
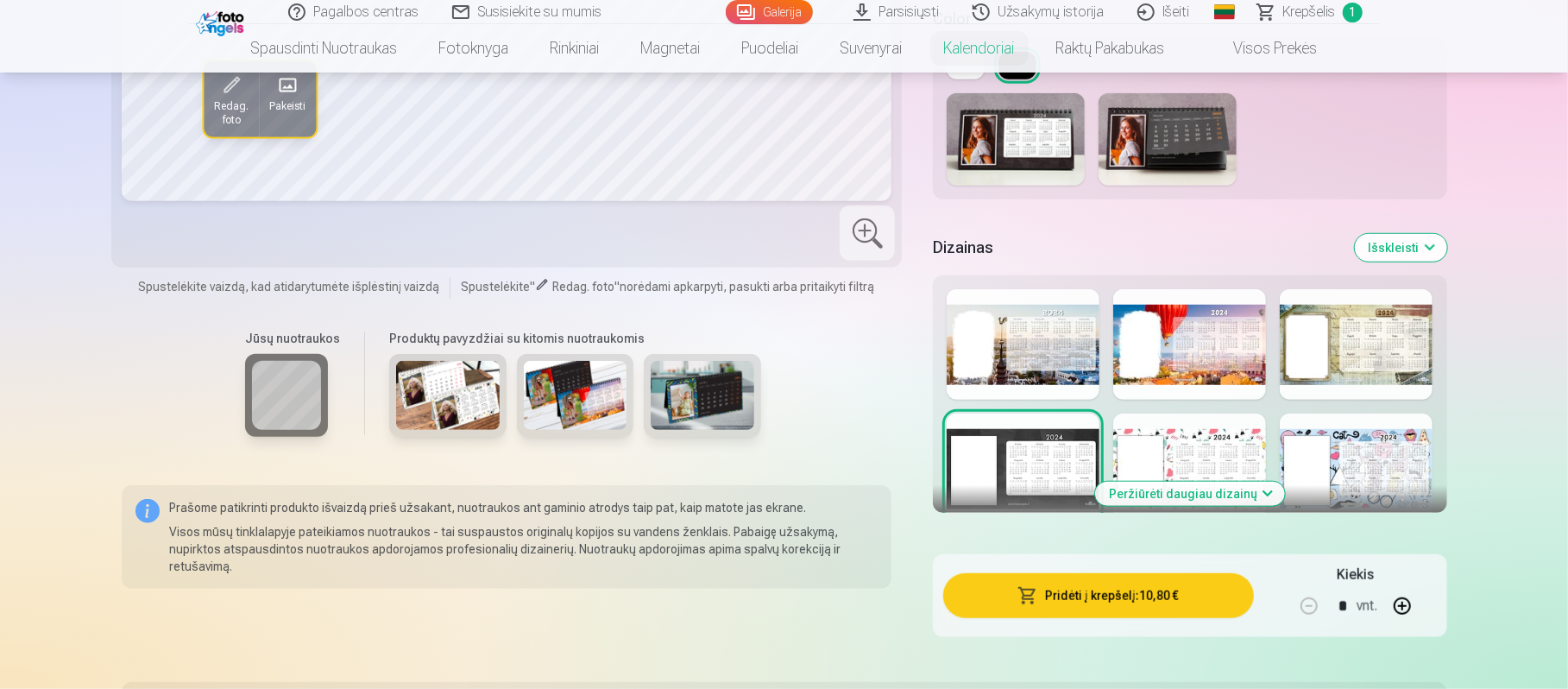
click at [1130, 161] on img at bounding box center [1168, 139] width 138 height 93
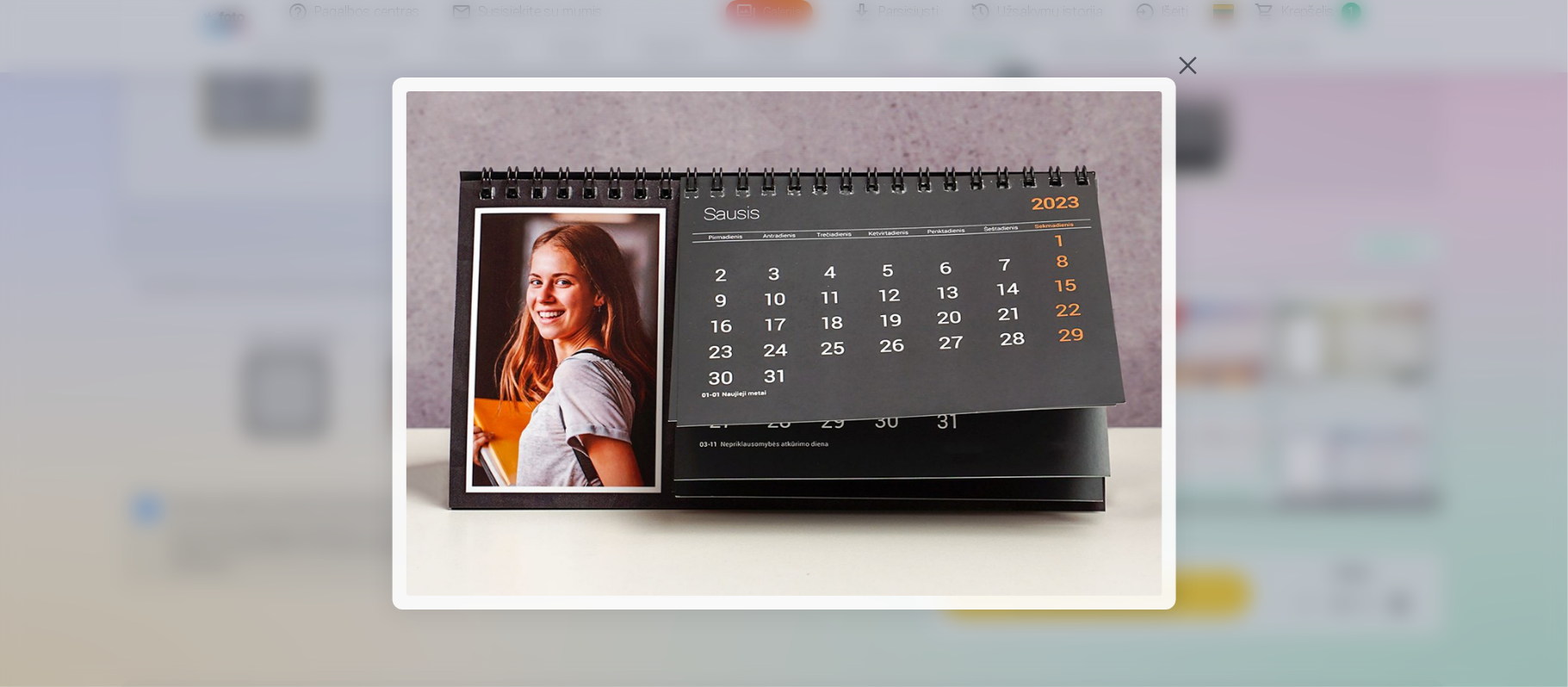
click at [1171, 71] on div at bounding box center [1187, 65] width 24 height 24
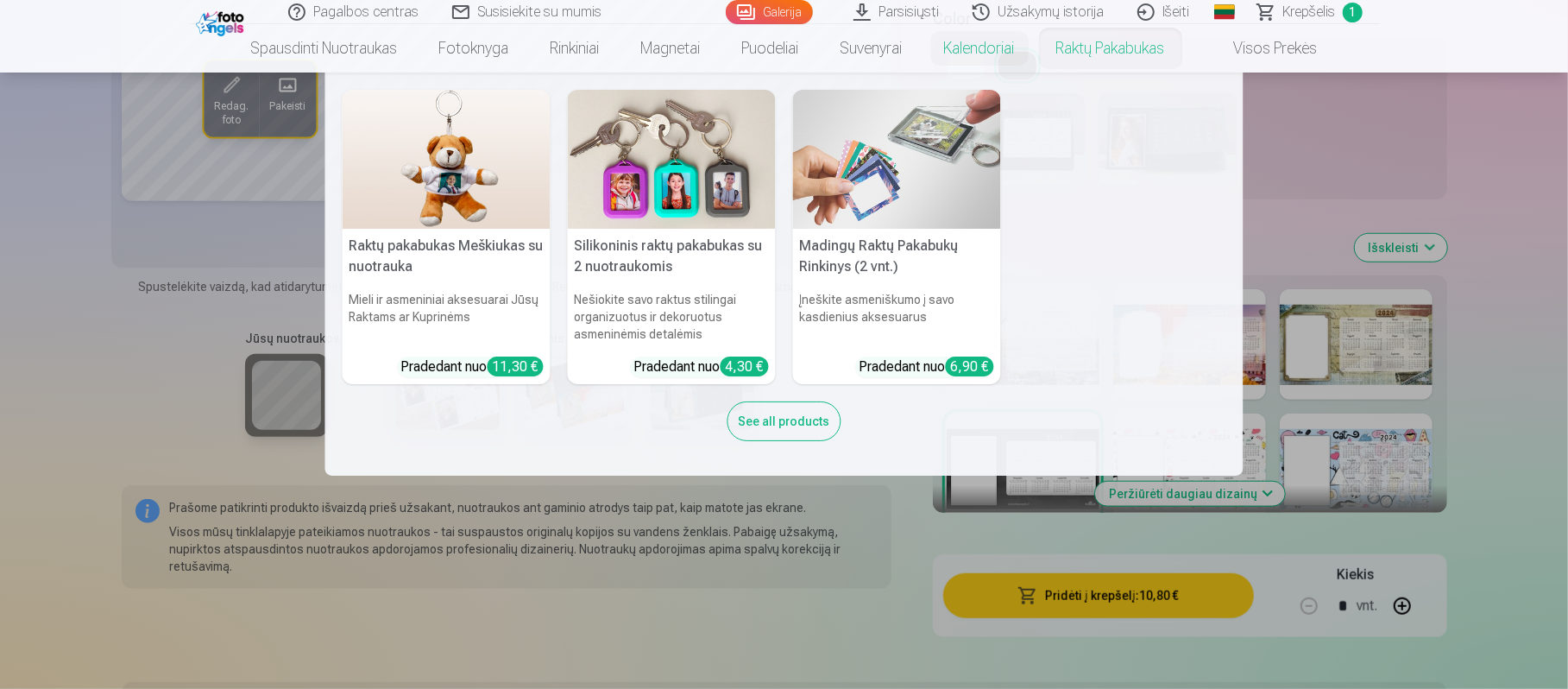
click at [1174, 211] on nav "Raktų pakabukas Meškiukas su nuotrauka Mieli ir asmeniniai aksesuarai Jūsų Rakt…" at bounding box center [784, 274] width 1568 height 403
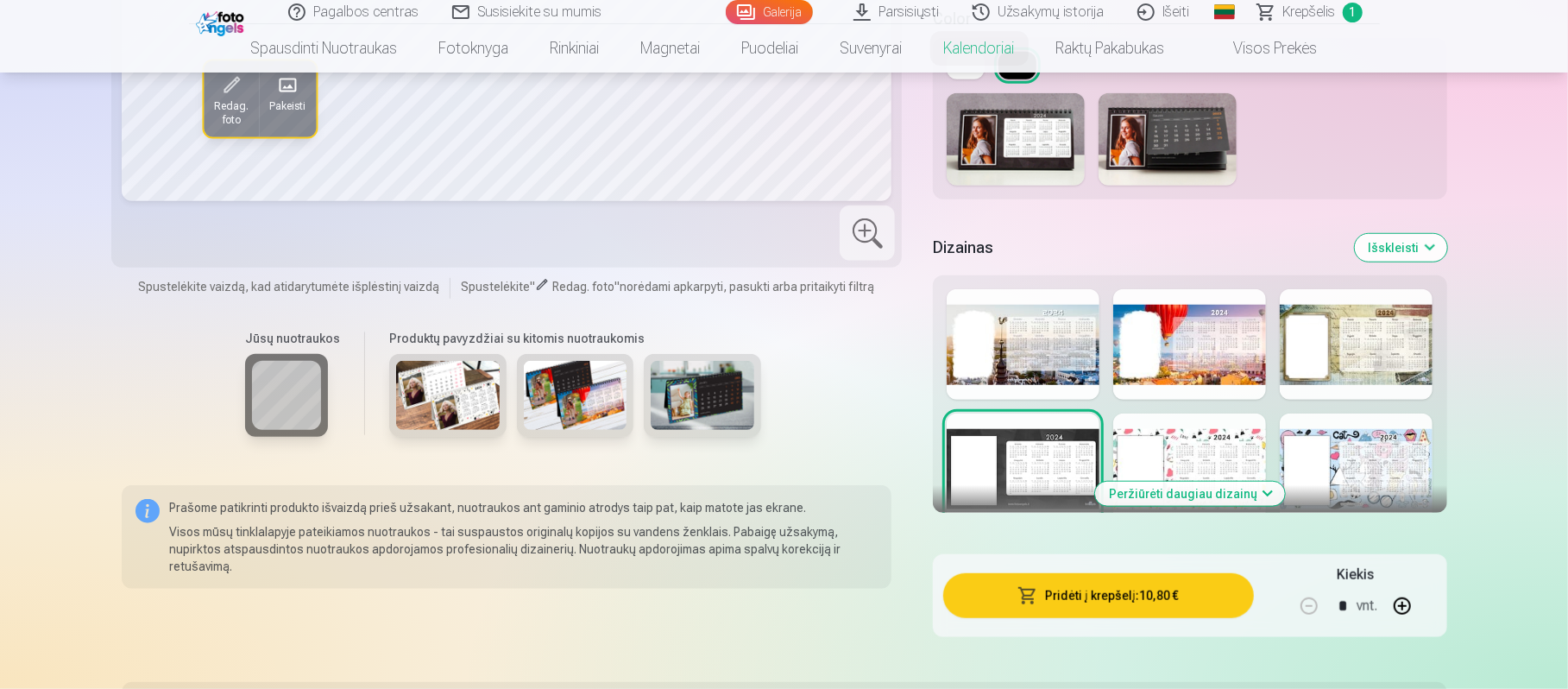
click at [1174, 122] on img at bounding box center [1168, 139] width 138 height 93
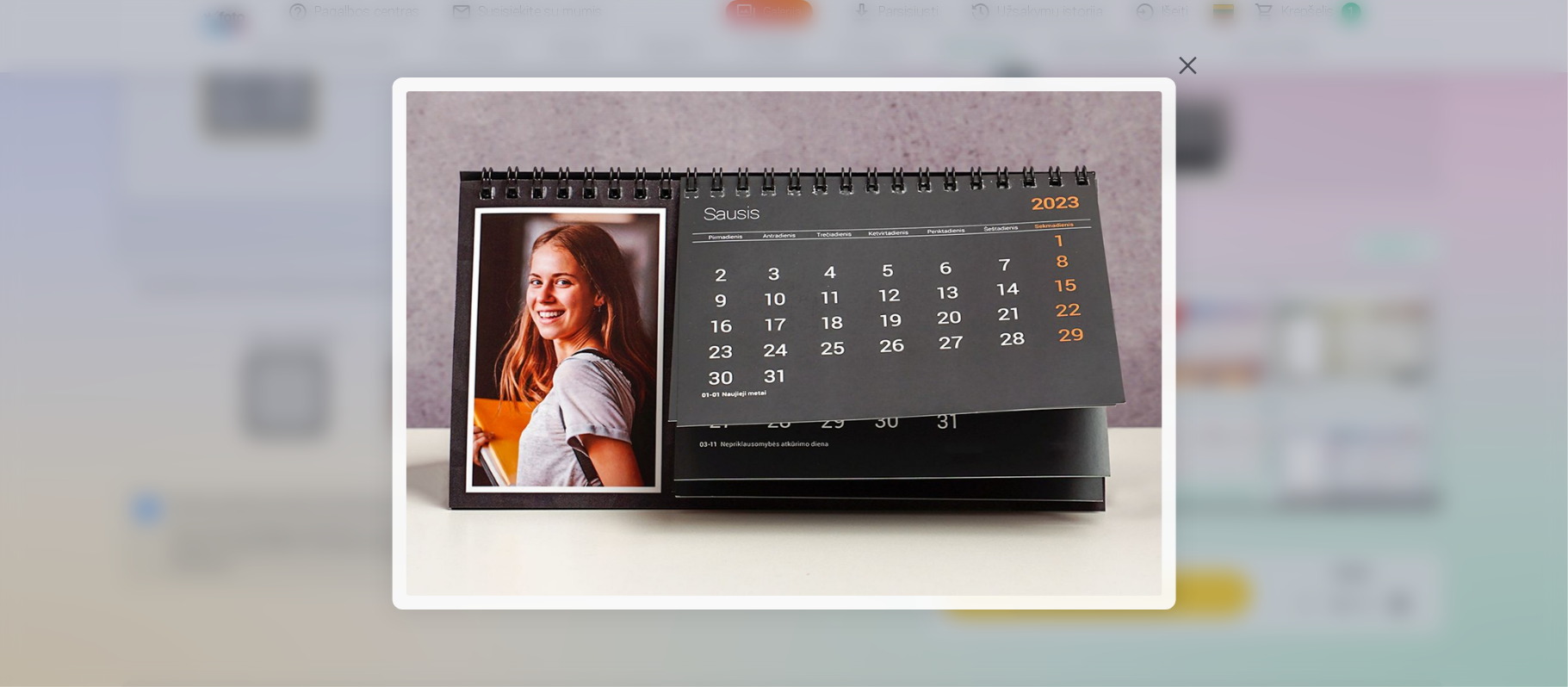
click at [1171, 63] on div at bounding box center [1187, 65] width 24 height 24
